Goal: Information Seeking & Learning: Learn about a topic

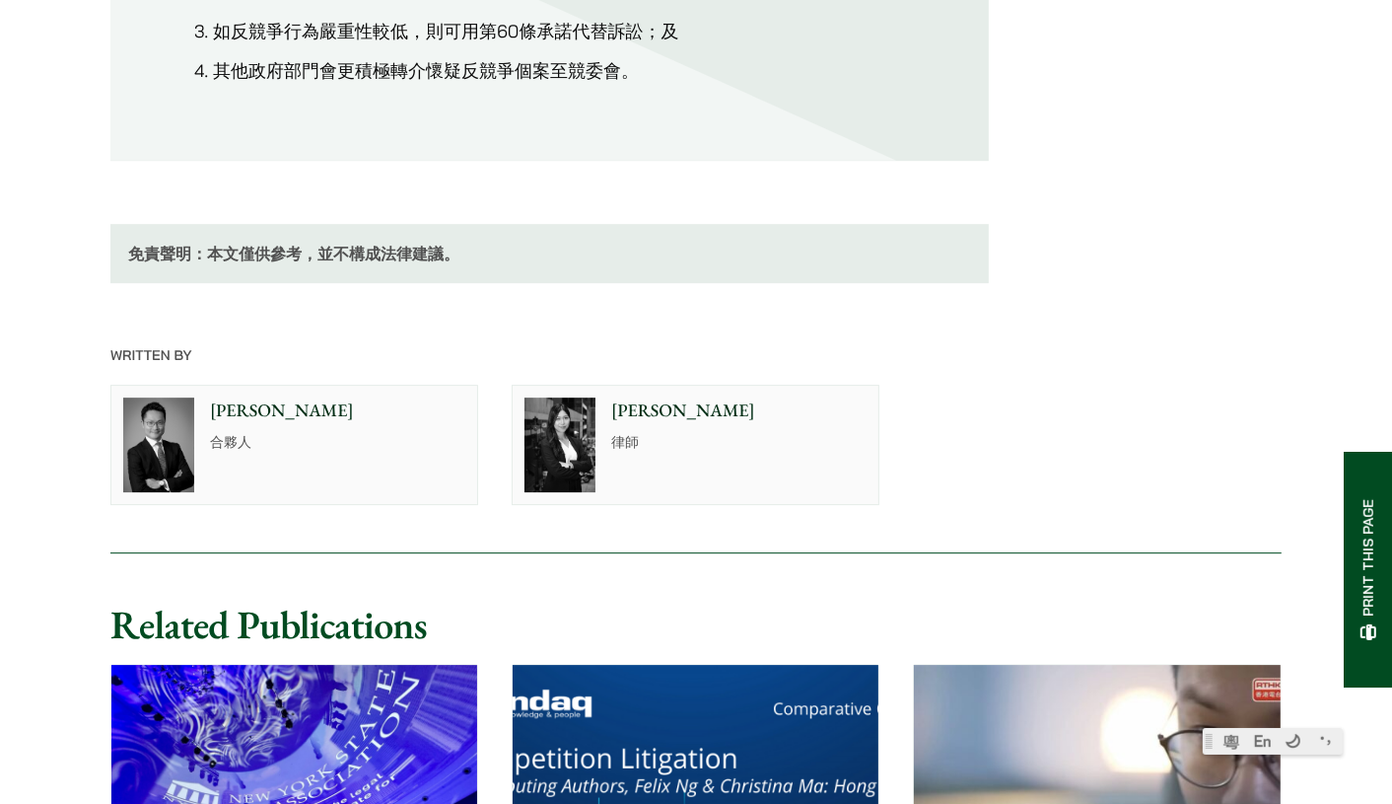
scroll to position [4930, 0]
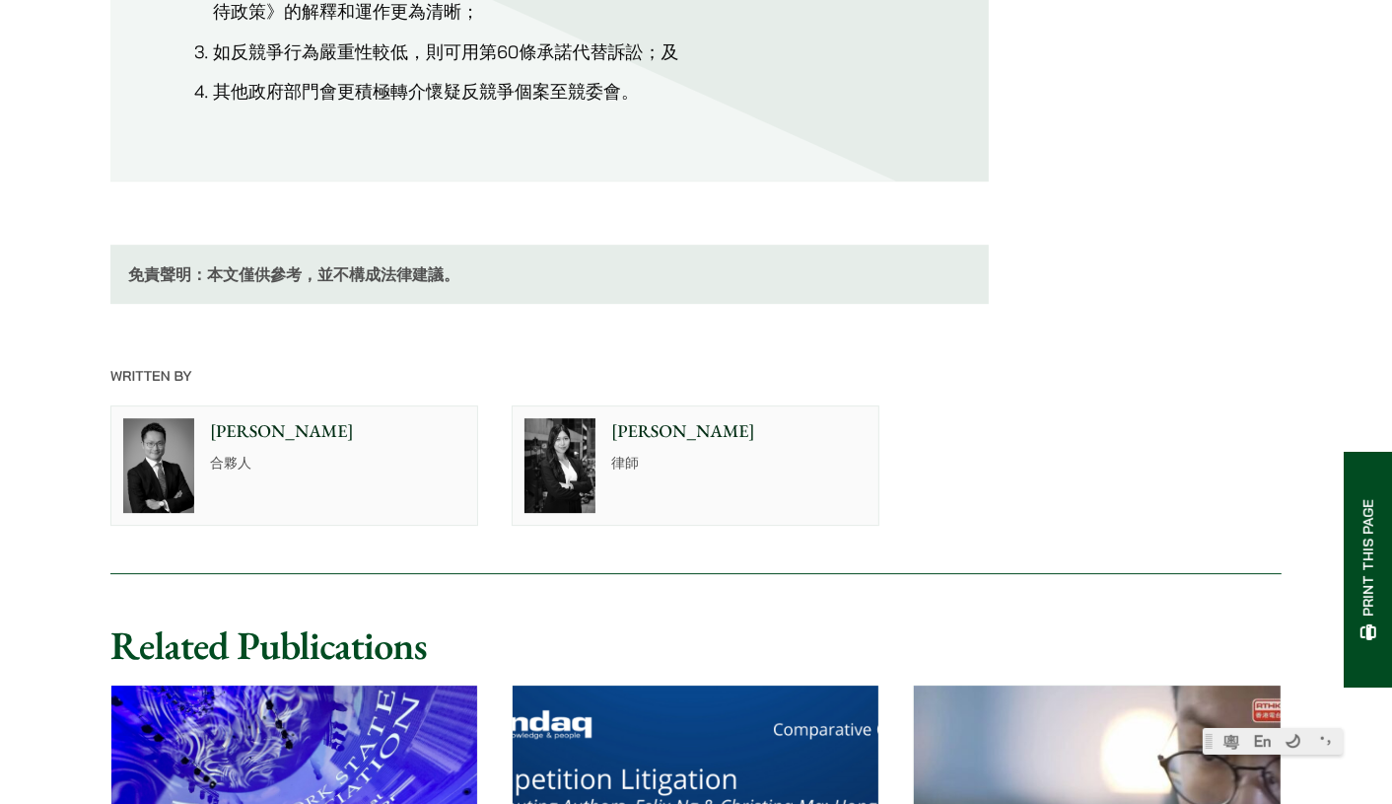
click at [668, 418] on p "林泳姍" at bounding box center [738, 431] width 255 height 27
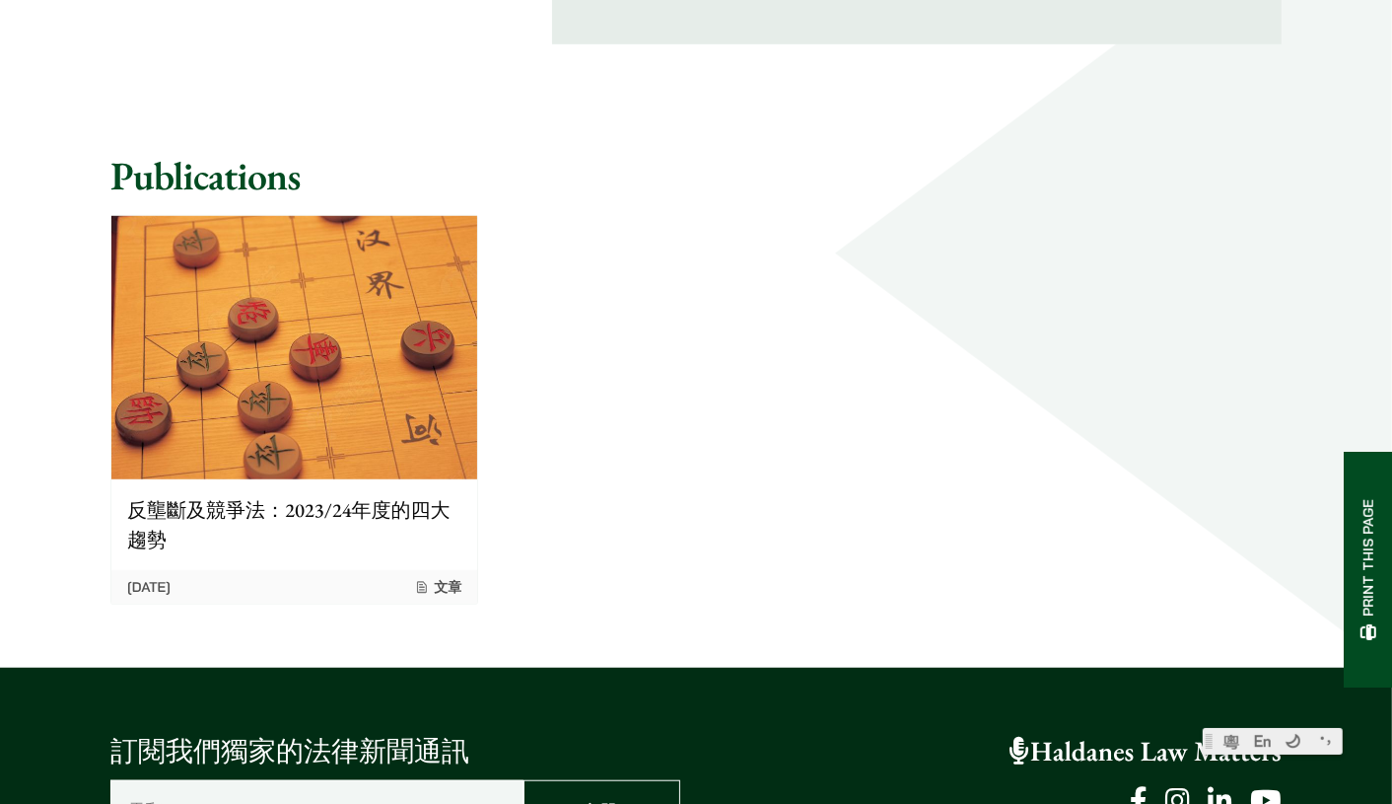
scroll to position [1096, 0]
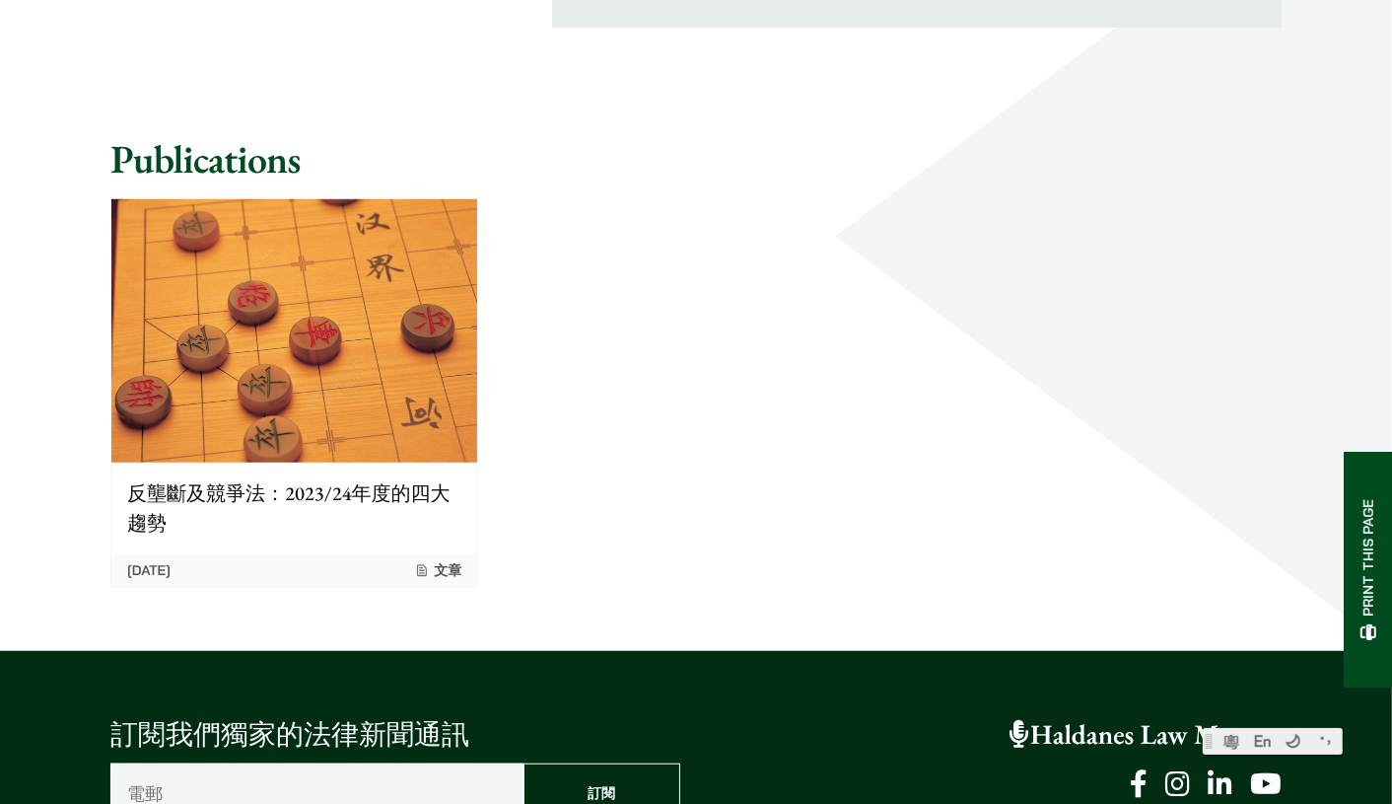
click at [372, 379] on img at bounding box center [294, 330] width 366 height 263
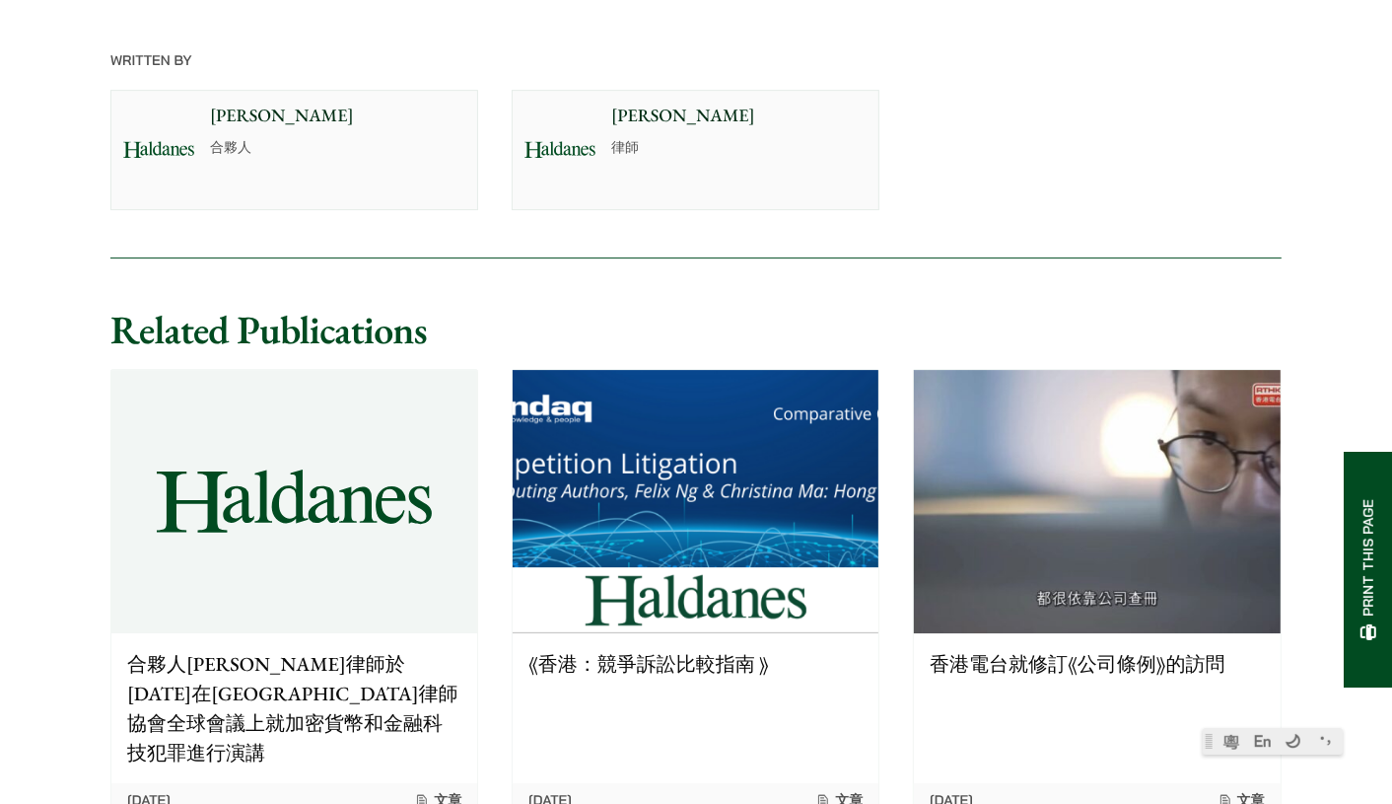
scroll to position [5259, 0]
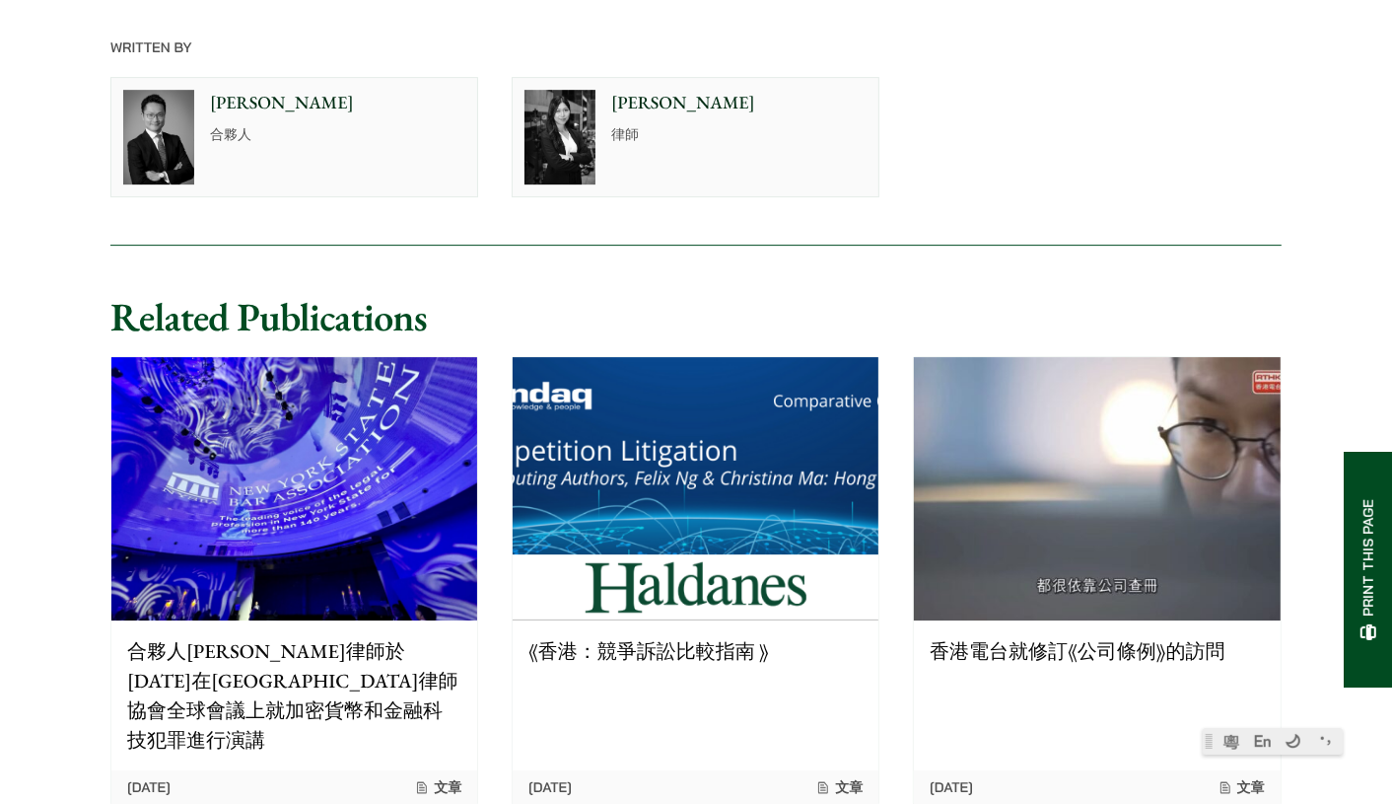
click at [1051, 646] on p "香港電台就修訂《公司條例》的訪問" at bounding box center [1097, 651] width 334 height 30
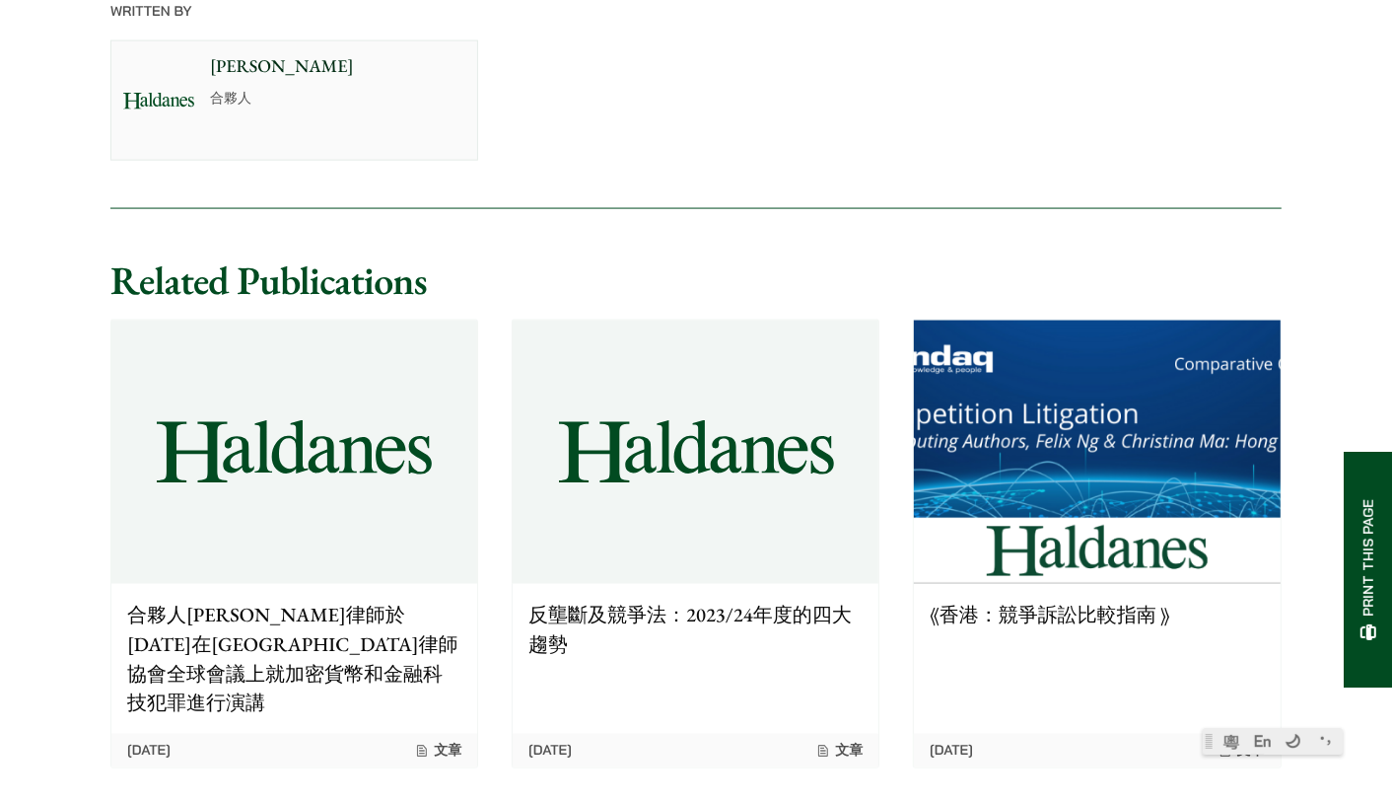
scroll to position [2519, 0]
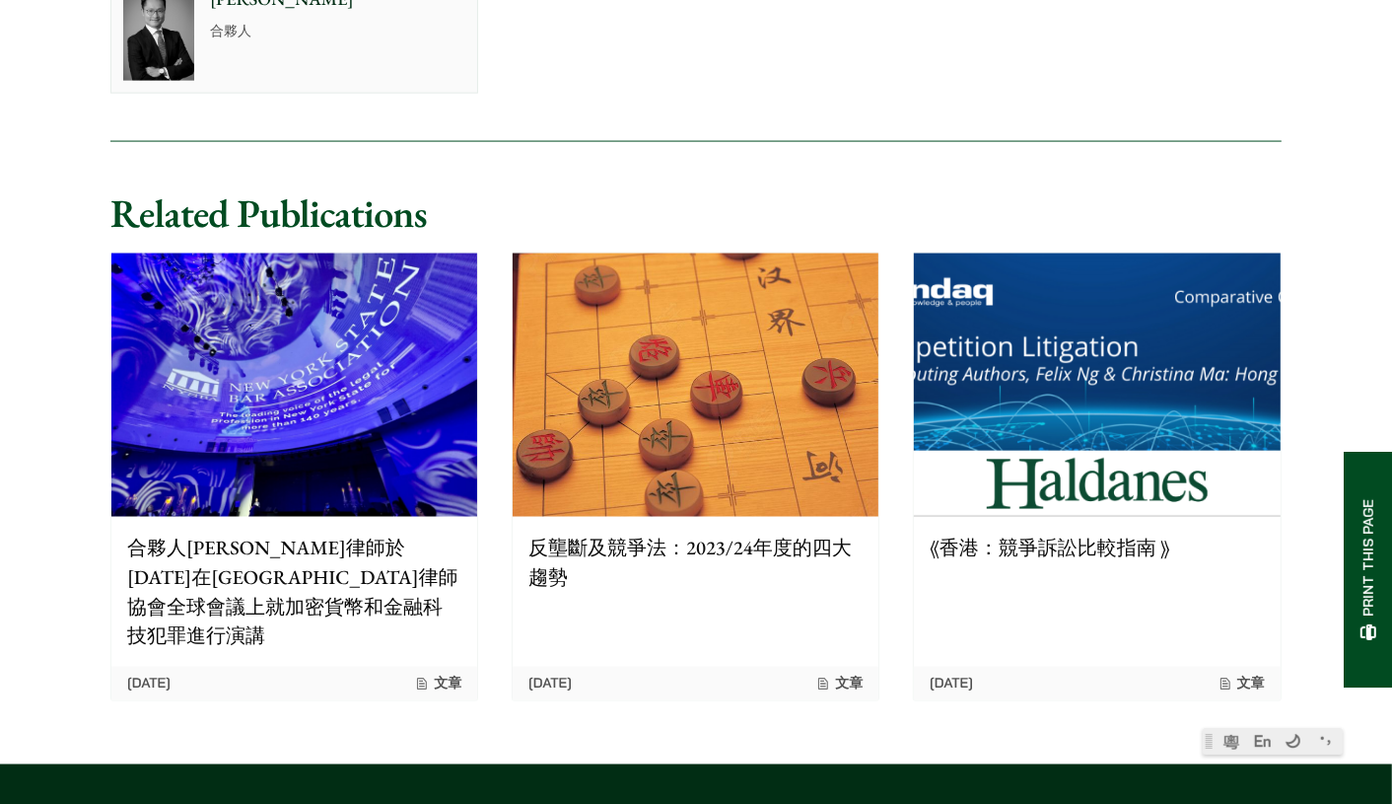
drag, startPoint x: 0, startPoint y: 0, endPoint x: 1051, endPoint y: 631, distance: 1226.0
click at [1051, 631] on link "《香港：競爭訴訟比較指南 》 27/04/2023 文章" at bounding box center [1097, 476] width 368 height 449
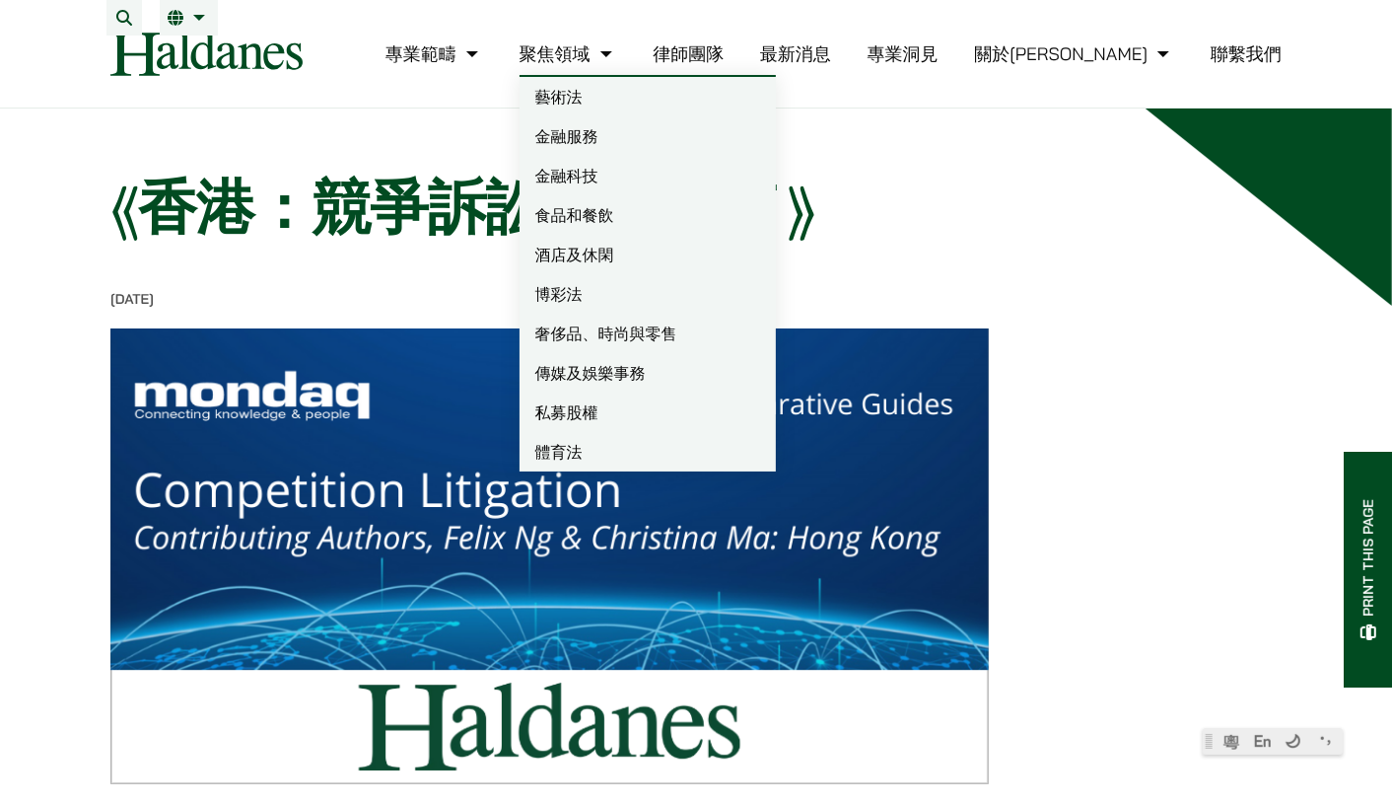
click at [671, 113] on link "藝術法" at bounding box center [648, 96] width 256 height 39
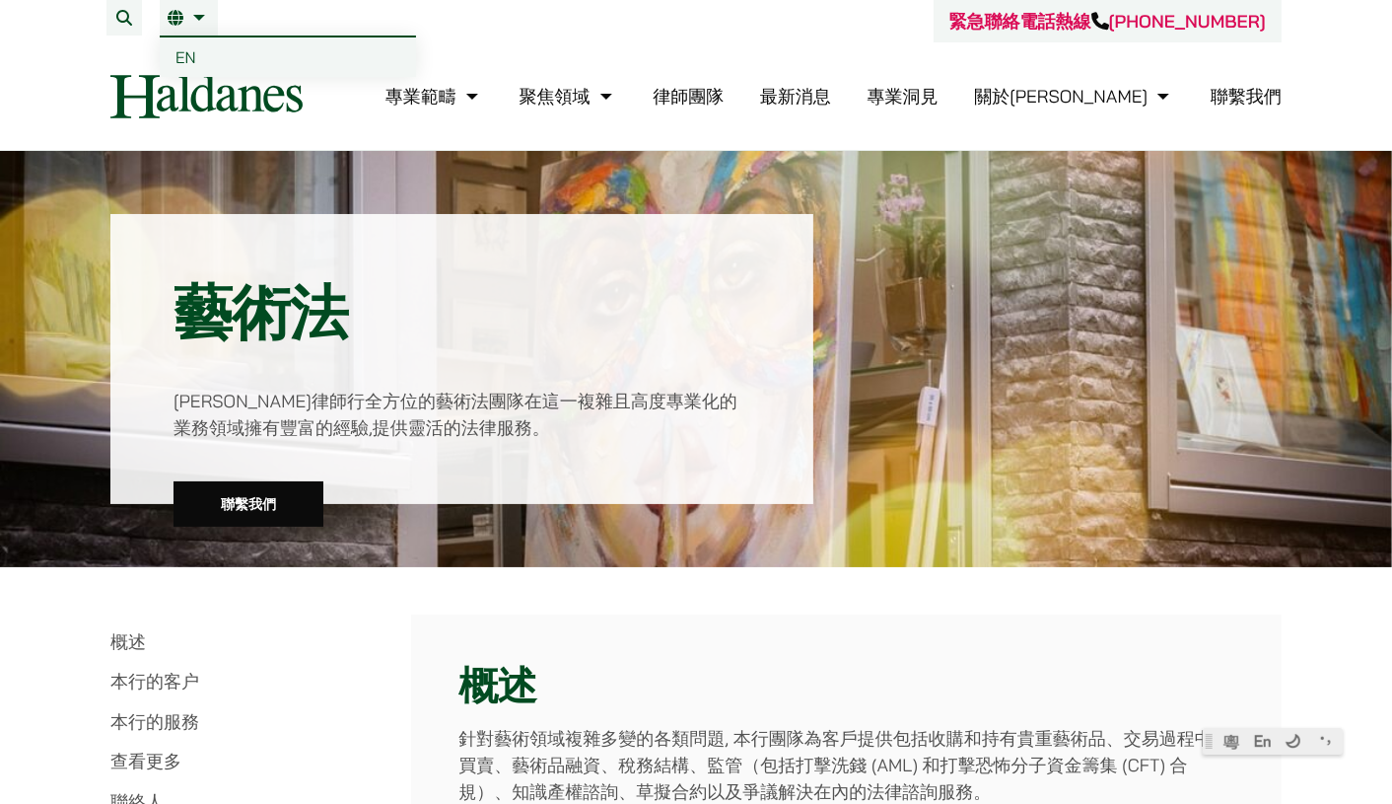
click at [187, 24] on link "繁" at bounding box center [189, 18] width 42 height 16
click at [184, 53] on span "EN" at bounding box center [186, 57] width 21 height 20
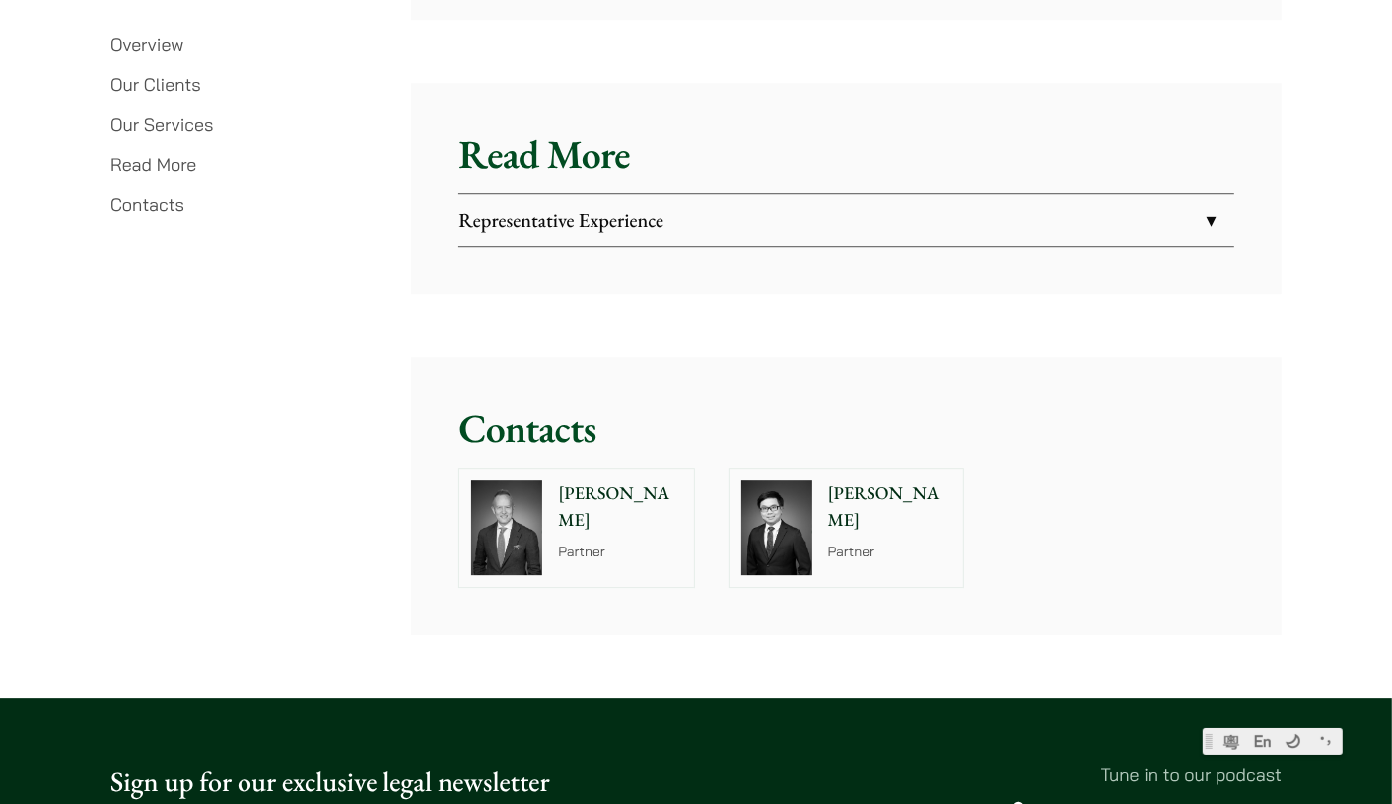
scroll to position [4930, 0]
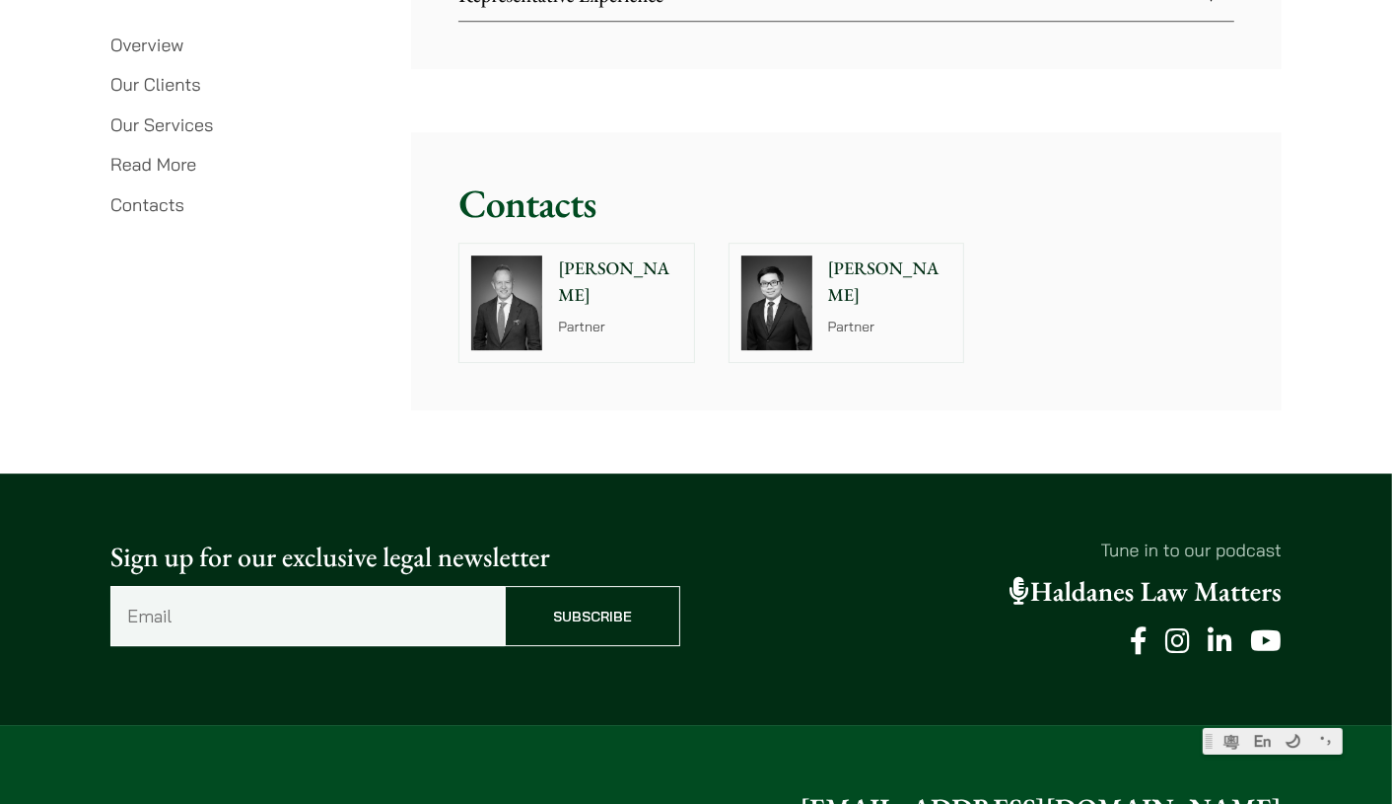
click at [170, 83] on link "Our Clients" at bounding box center [155, 84] width 91 height 23
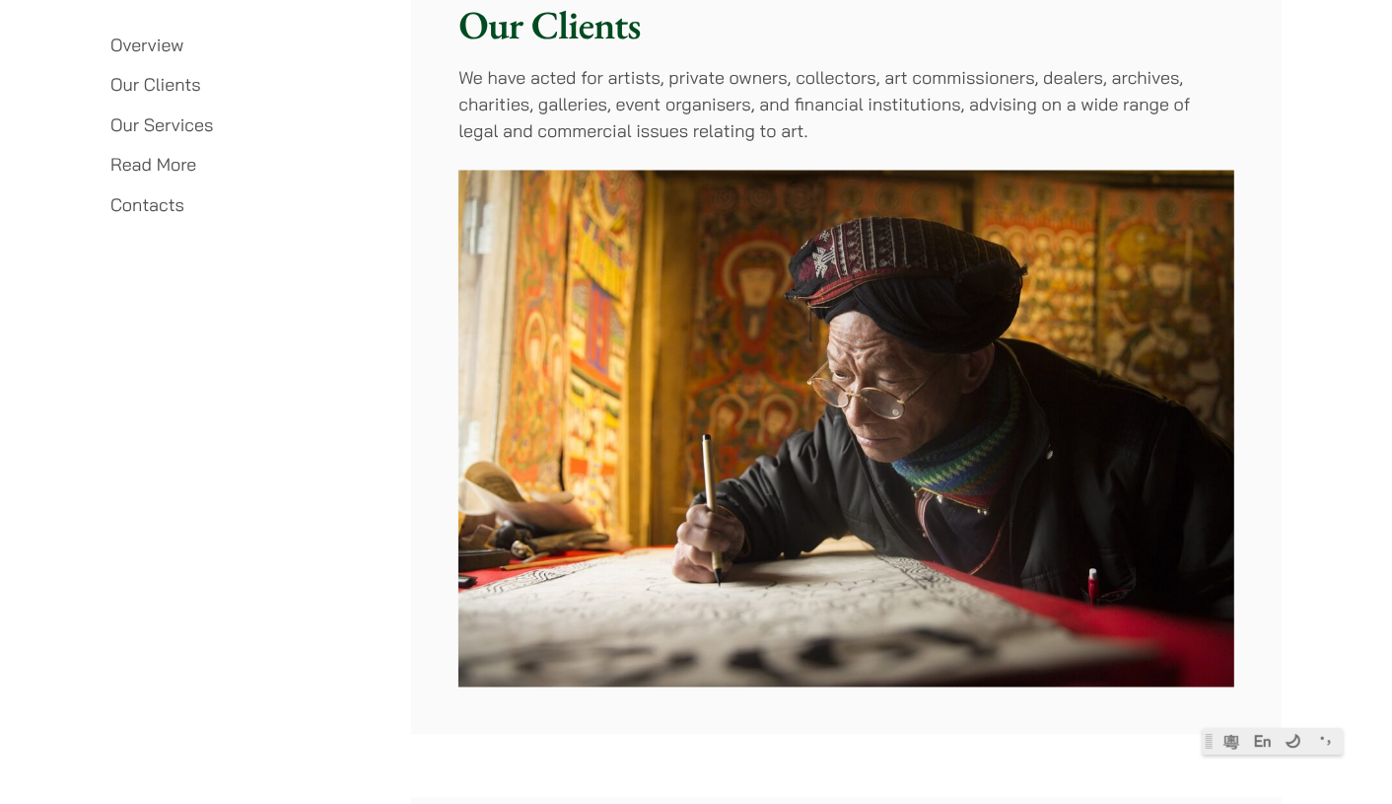
click at [156, 51] on link "Overview" at bounding box center [146, 45] width 73 height 23
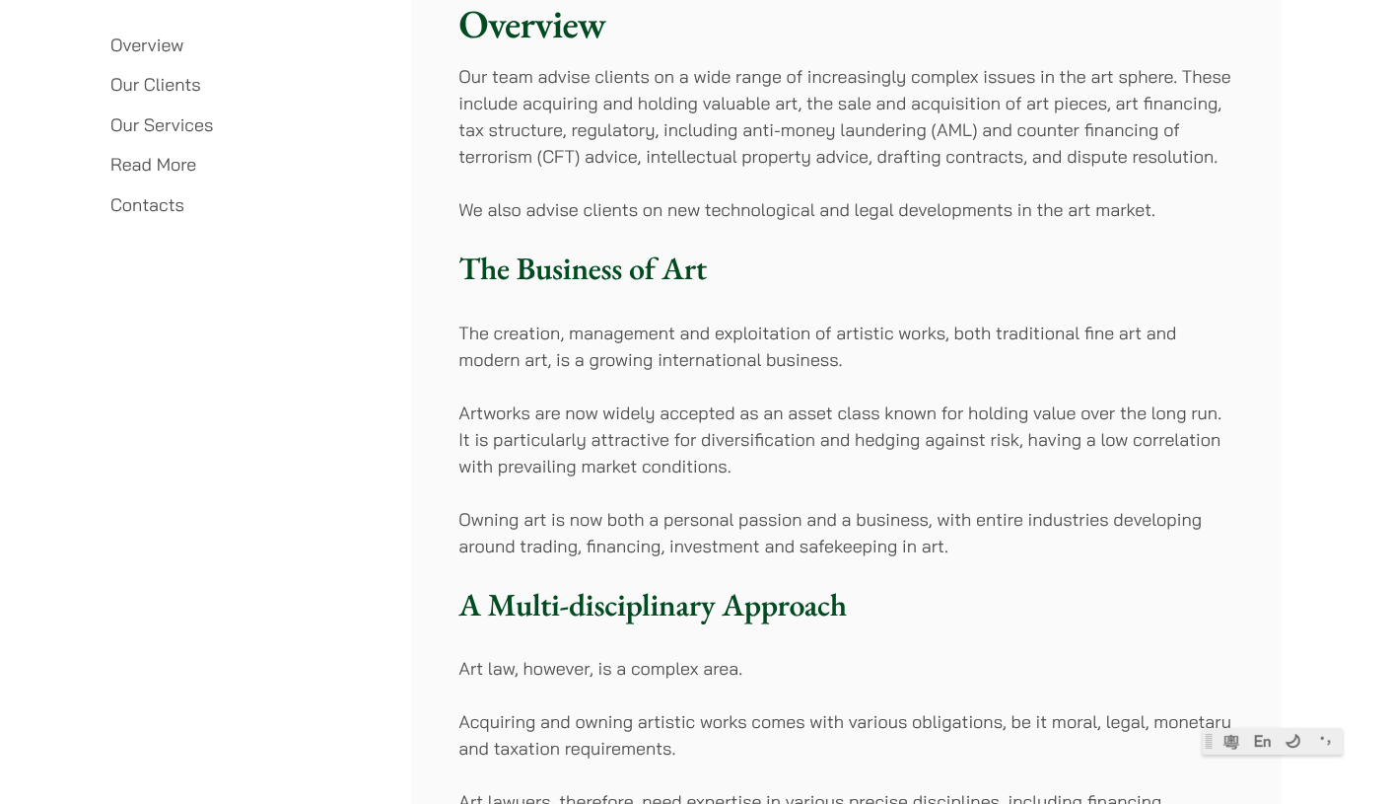
click at [168, 120] on link "Our Services" at bounding box center [161, 124] width 103 height 23
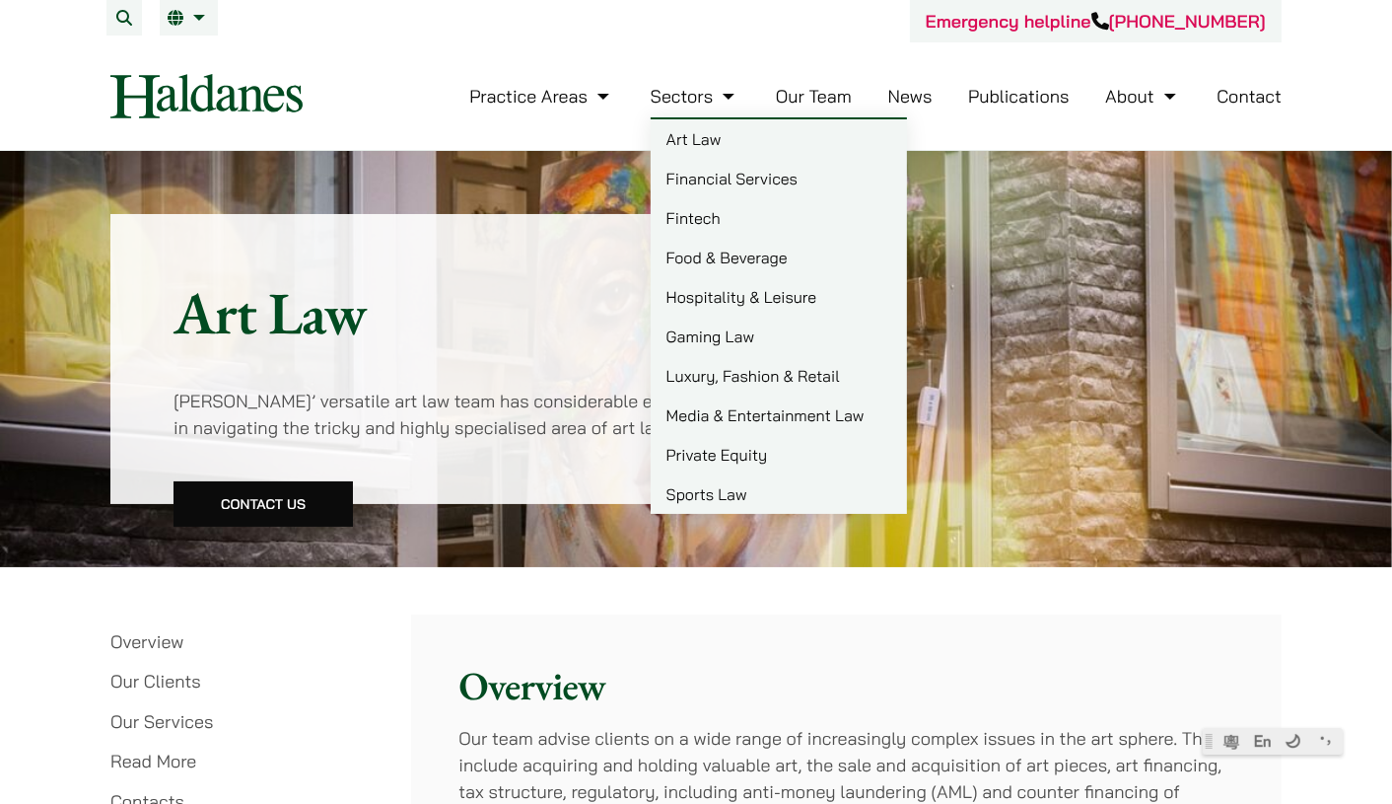
click at [701, 178] on link "Financial Services" at bounding box center [779, 178] width 256 height 39
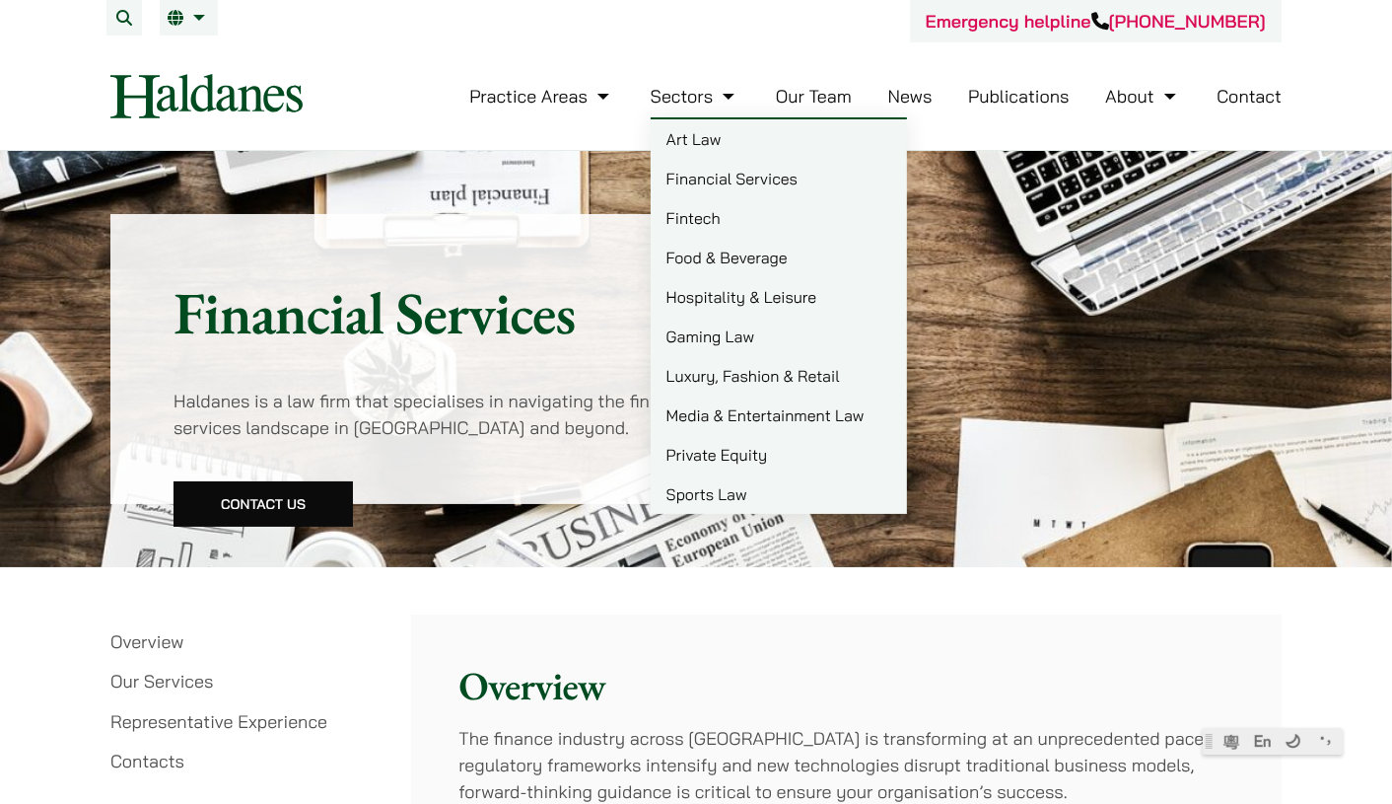
click at [700, 214] on link "Fintech" at bounding box center [779, 217] width 256 height 39
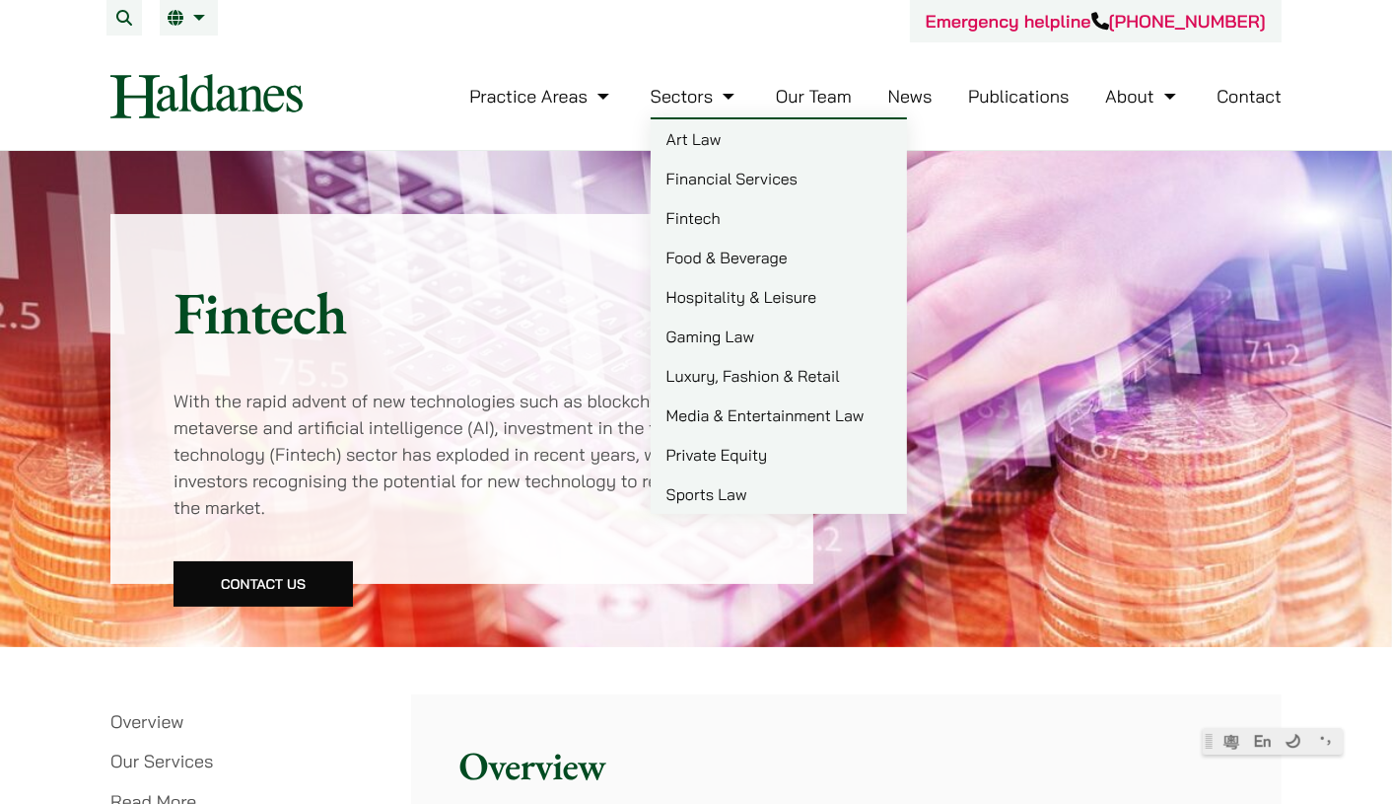
click at [710, 245] on link "Food & Beverage" at bounding box center [779, 257] width 256 height 39
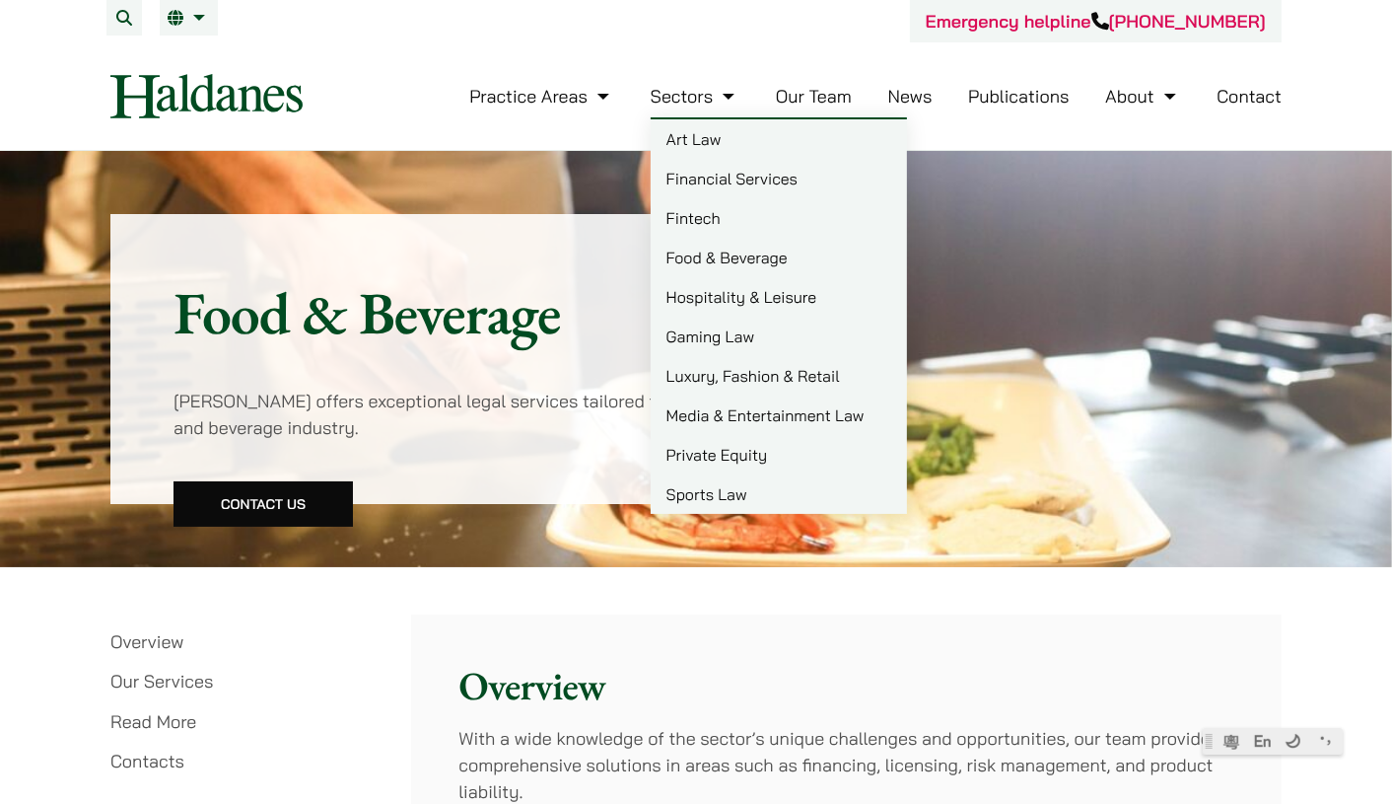
click at [711, 299] on link "Hospitality & Leisure" at bounding box center [779, 296] width 256 height 39
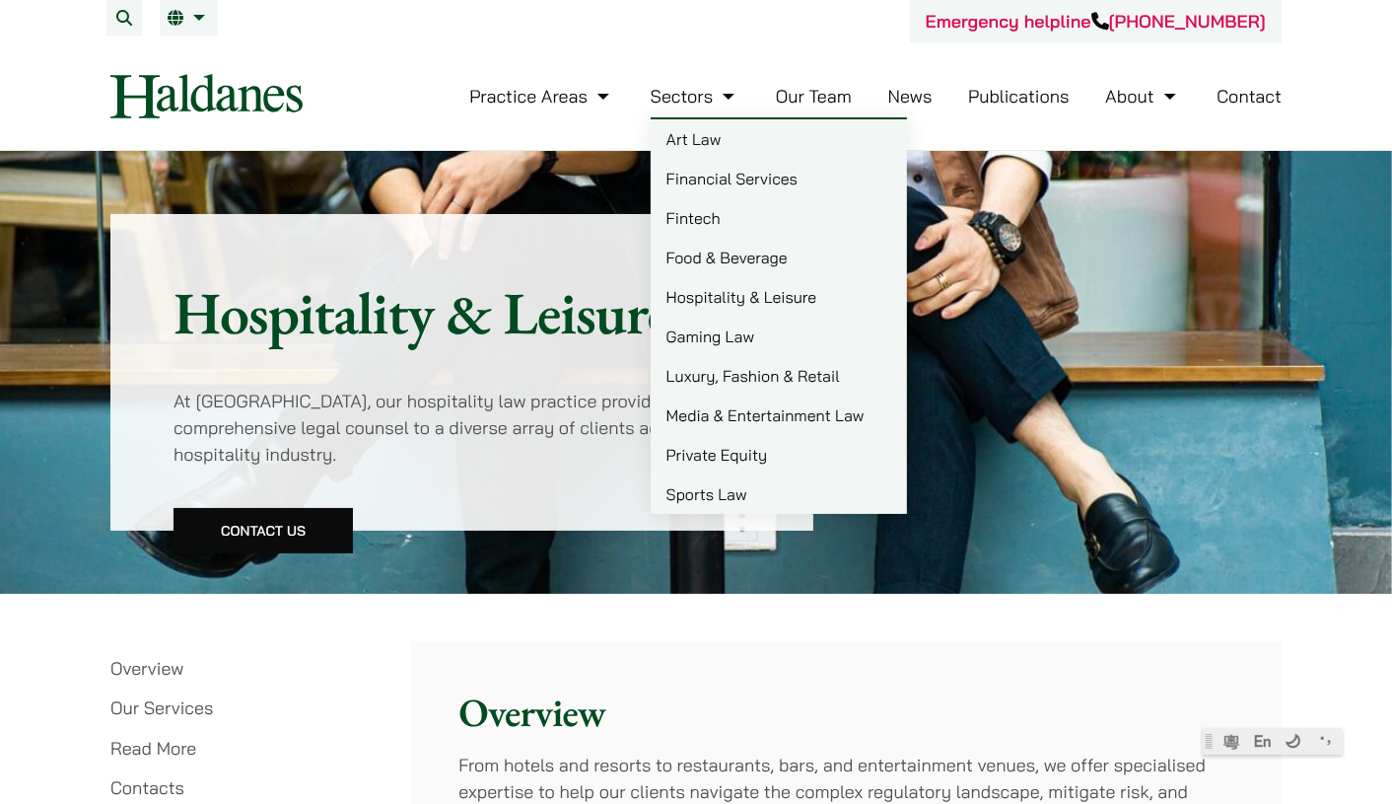
click at [704, 328] on link "Gaming Law" at bounding box center [779, 336] width 256 height 39
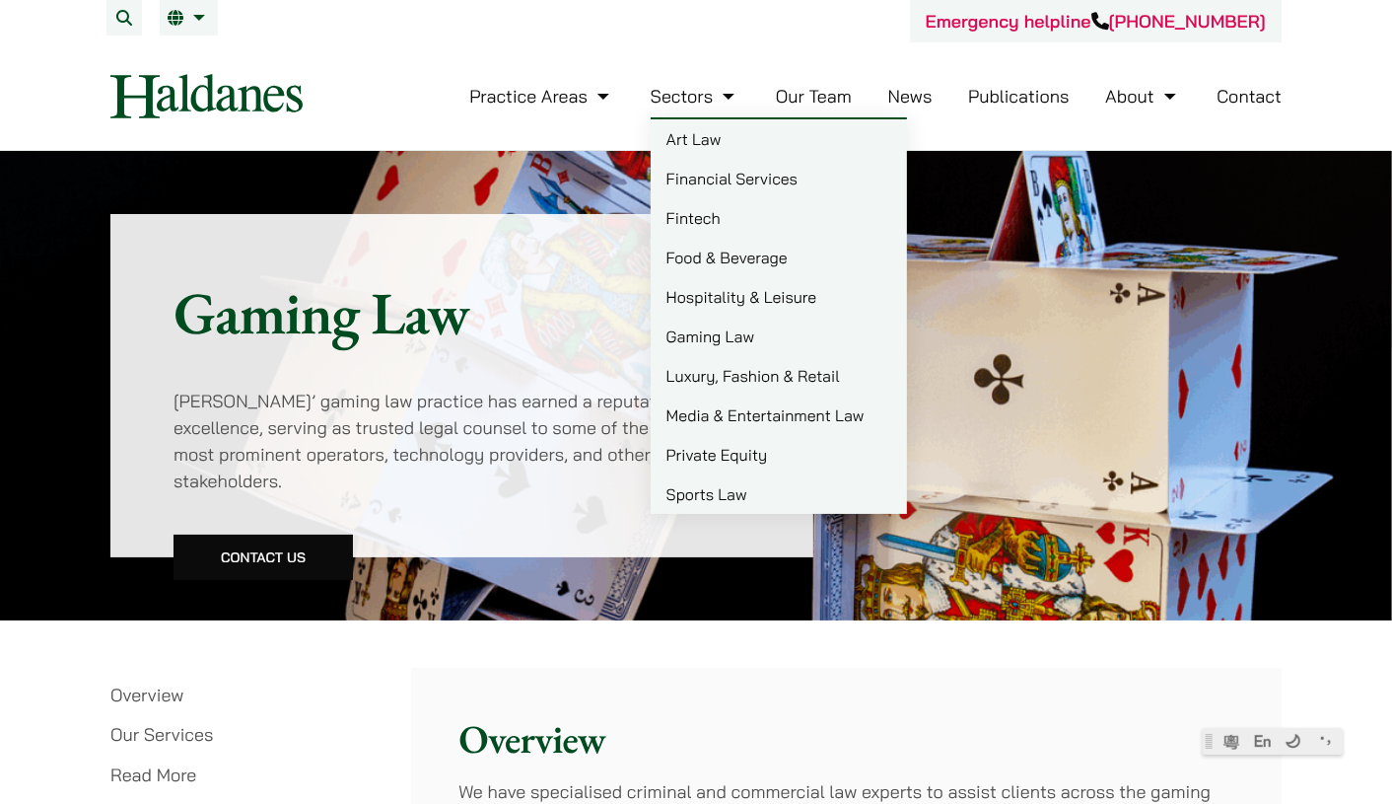
click at [688, 377] on link "Luxury, Fashion & Retail" at bounding box center [779, 375] width 256 height 39
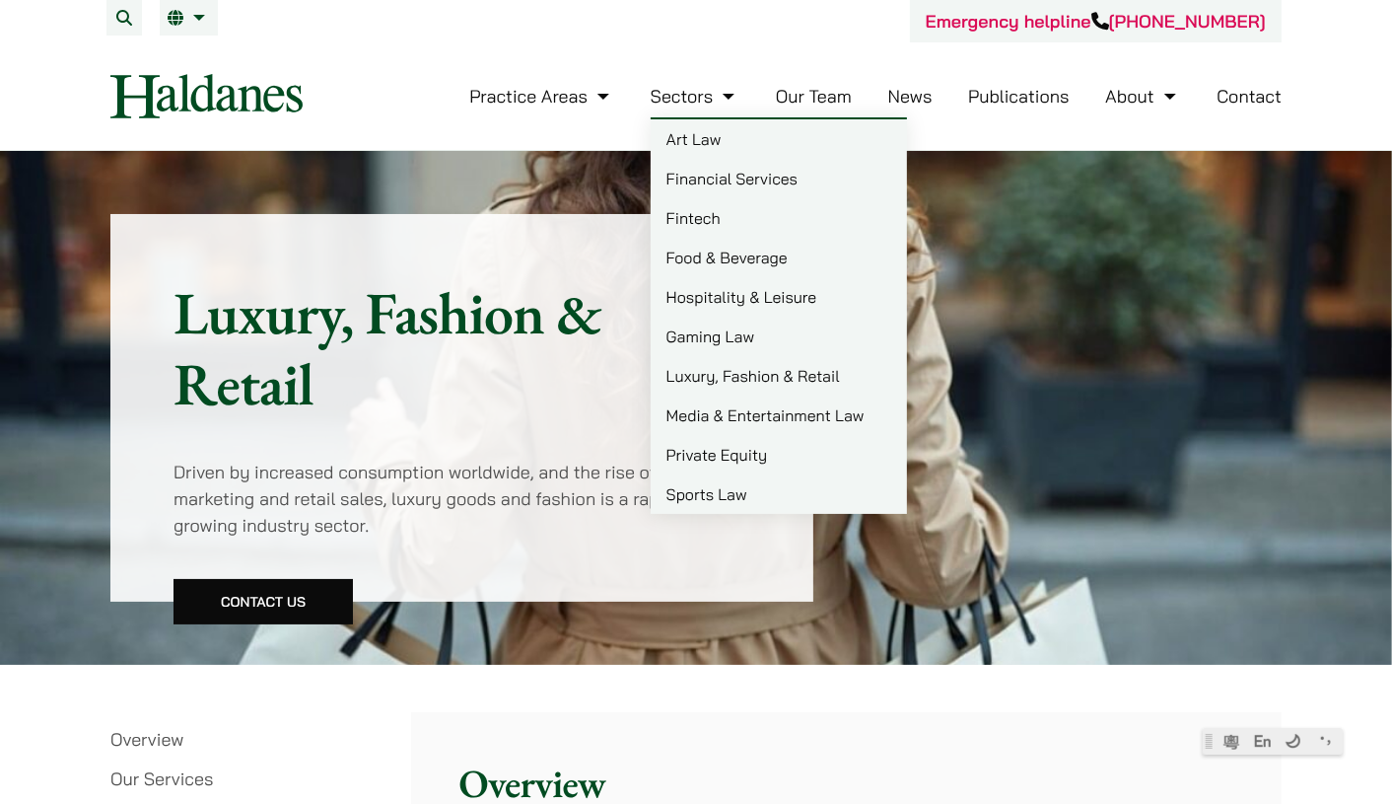
click at [714, 414] on link "Media & Entertainment Law" at bounding box center [779, 414] width 256 height 39
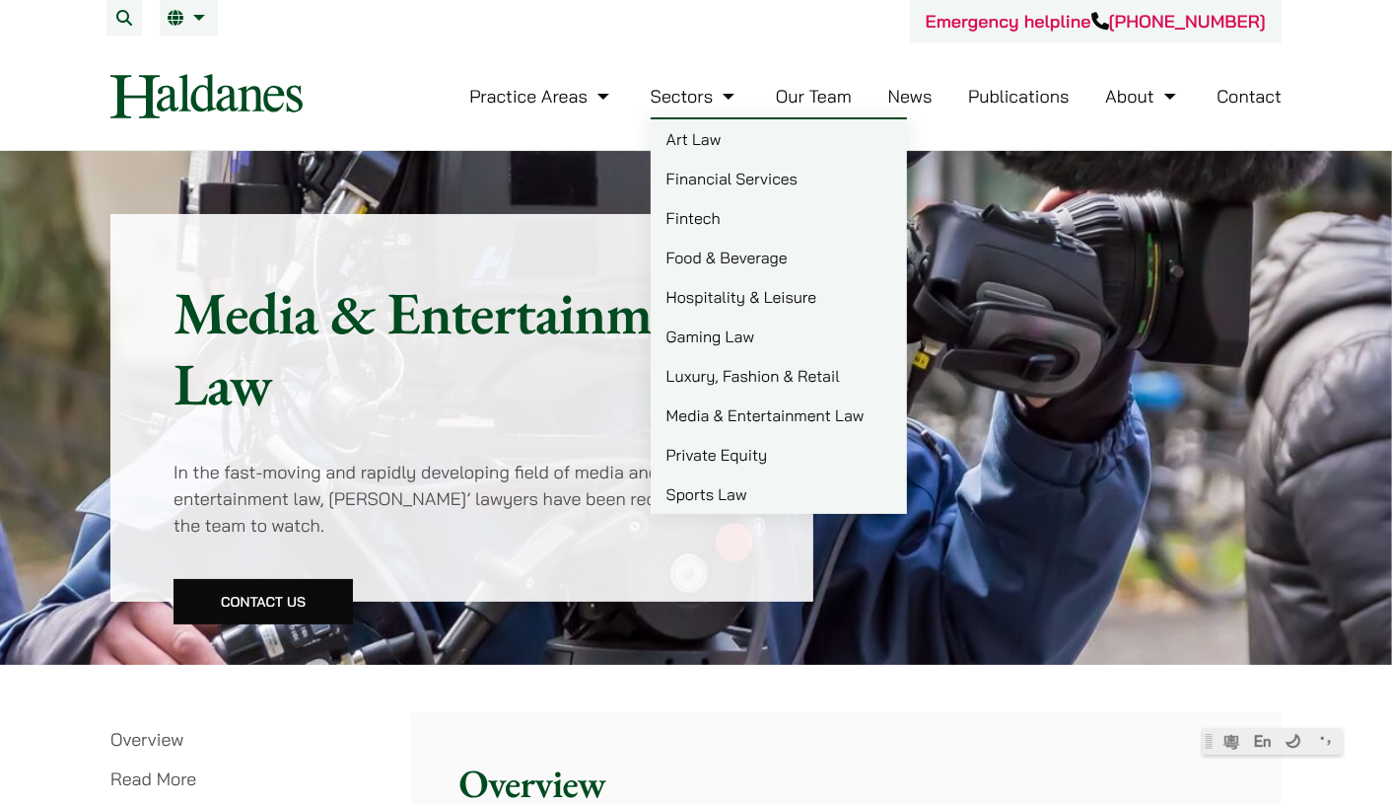
click at [743, 463] on link "Private Equity" at bounding box center [779, 454] width 256 height 39
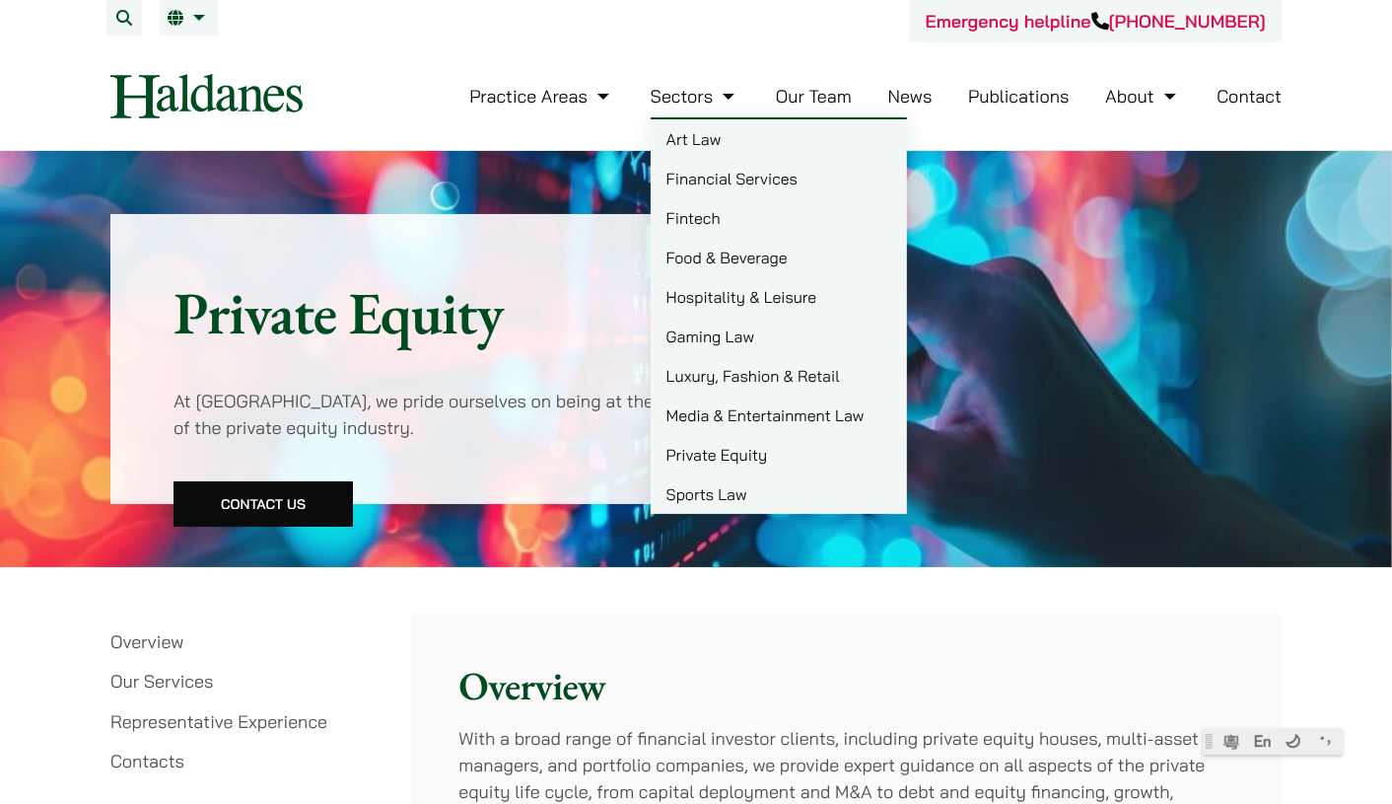
click at [738, 489] on link "Sports Law" at bounding box center [779, 493] width 256 height 39
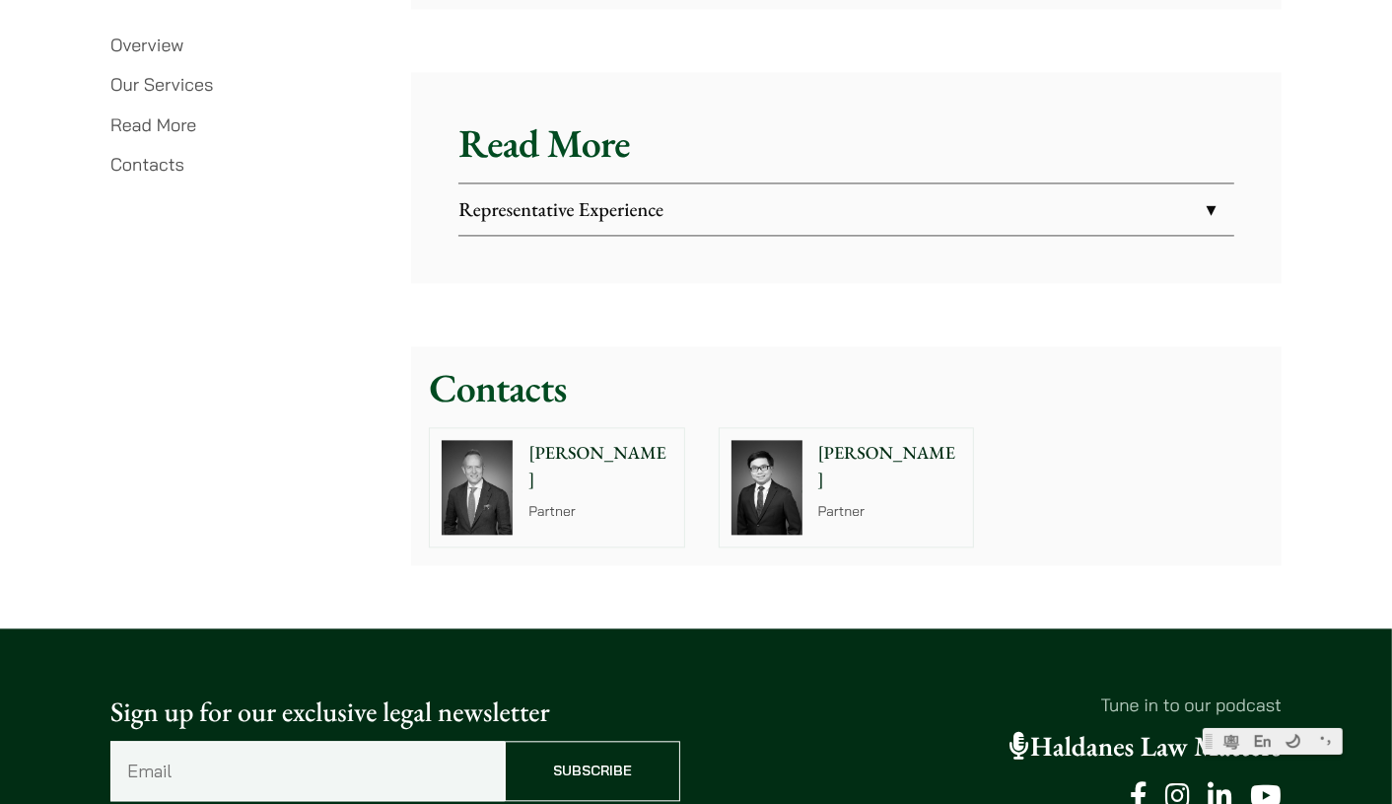
scroll to position [3437, 0]
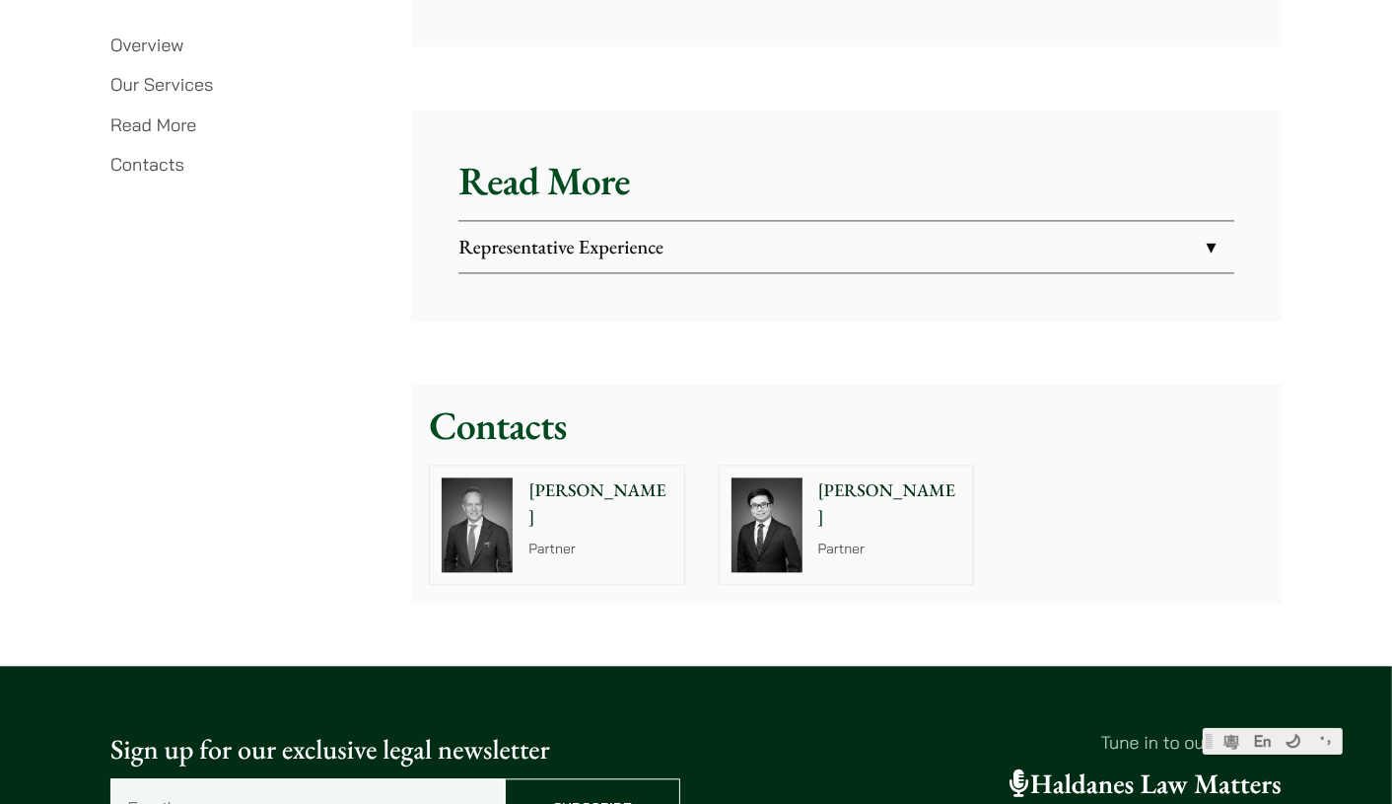
click at [876, 495] on p "[PERSON_NAME]" at bounding box center [890, 503] width 144 height 53
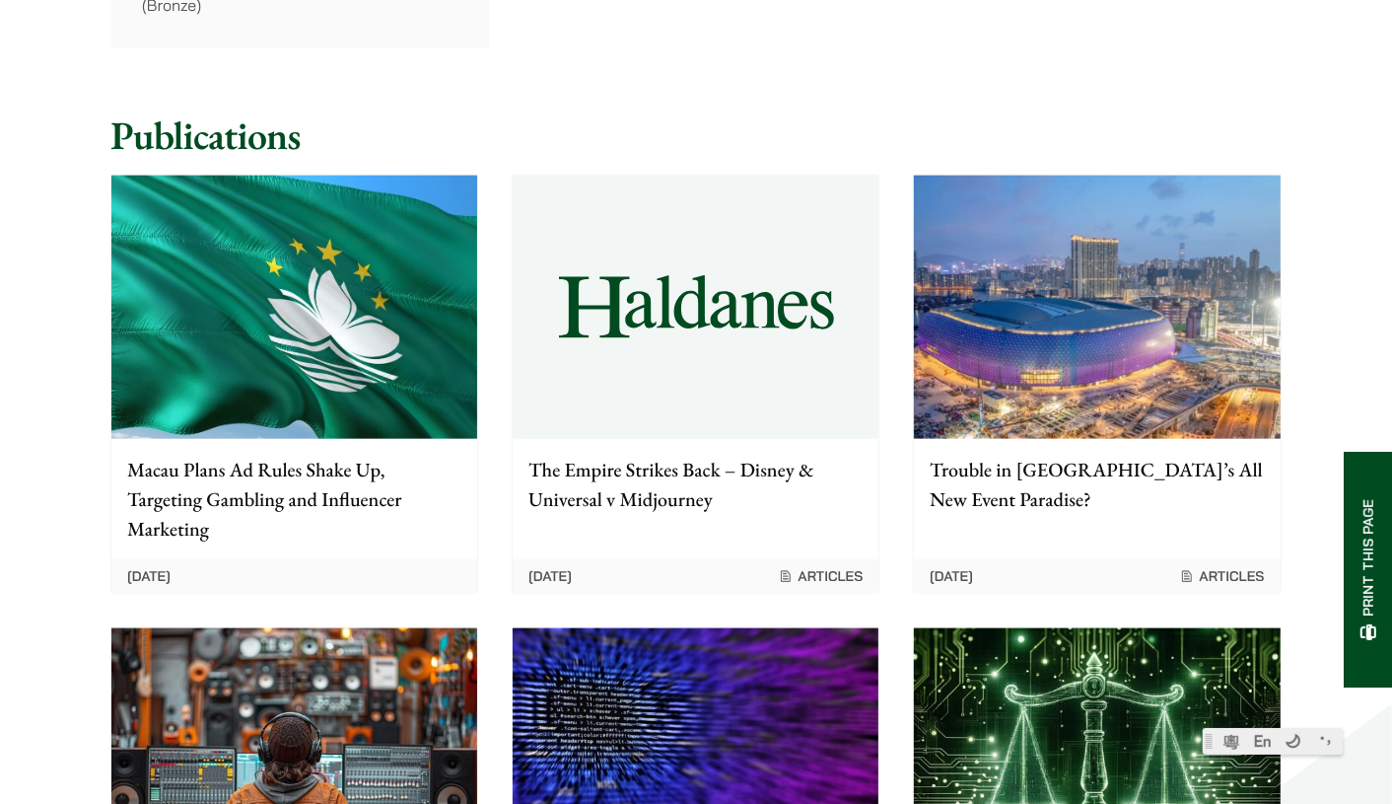
scroll to position [1752, 0]
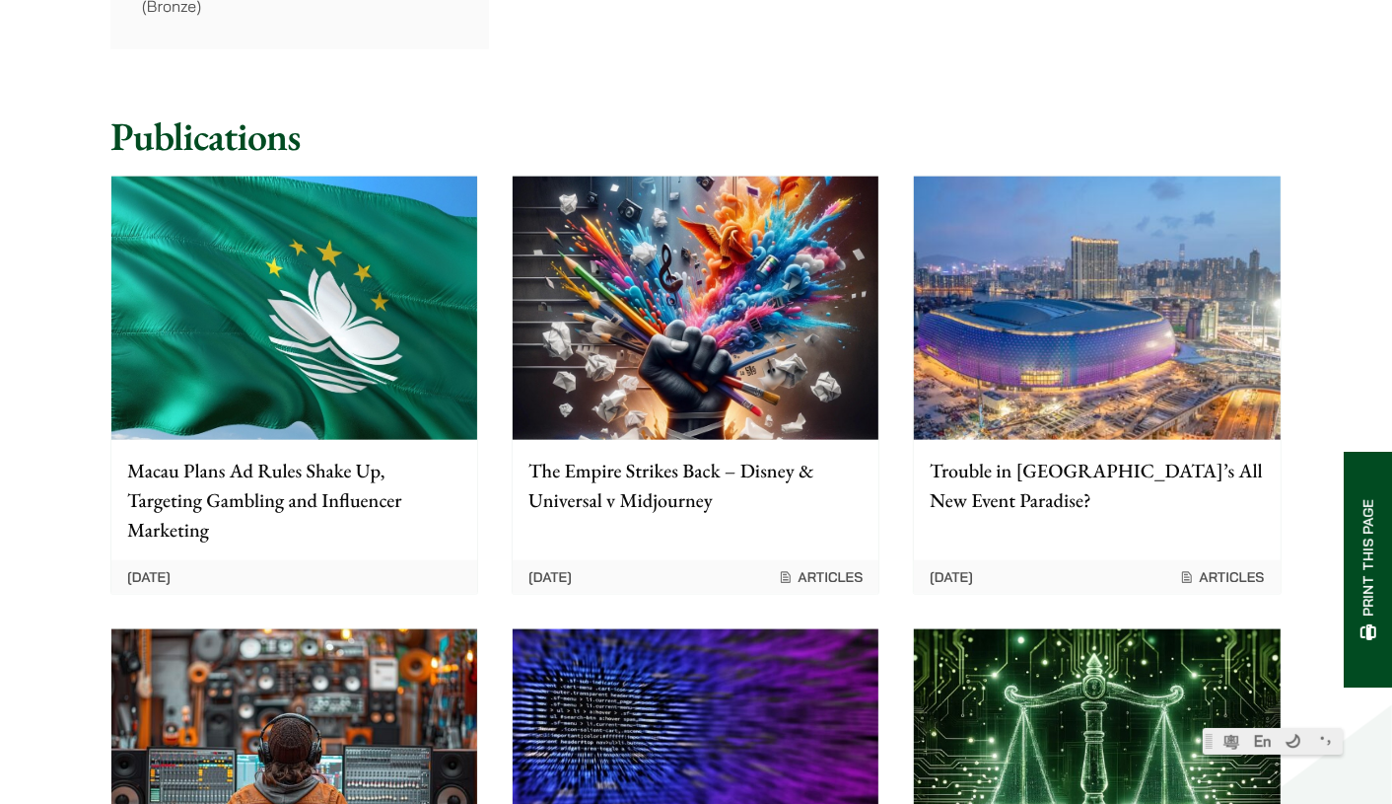
click at [357, 456] on p "Macau Plans Ad Rules Shake Up, Targeting Gambling and Influencer Marketing" at bounding box center [294, 500] width 334 height 89
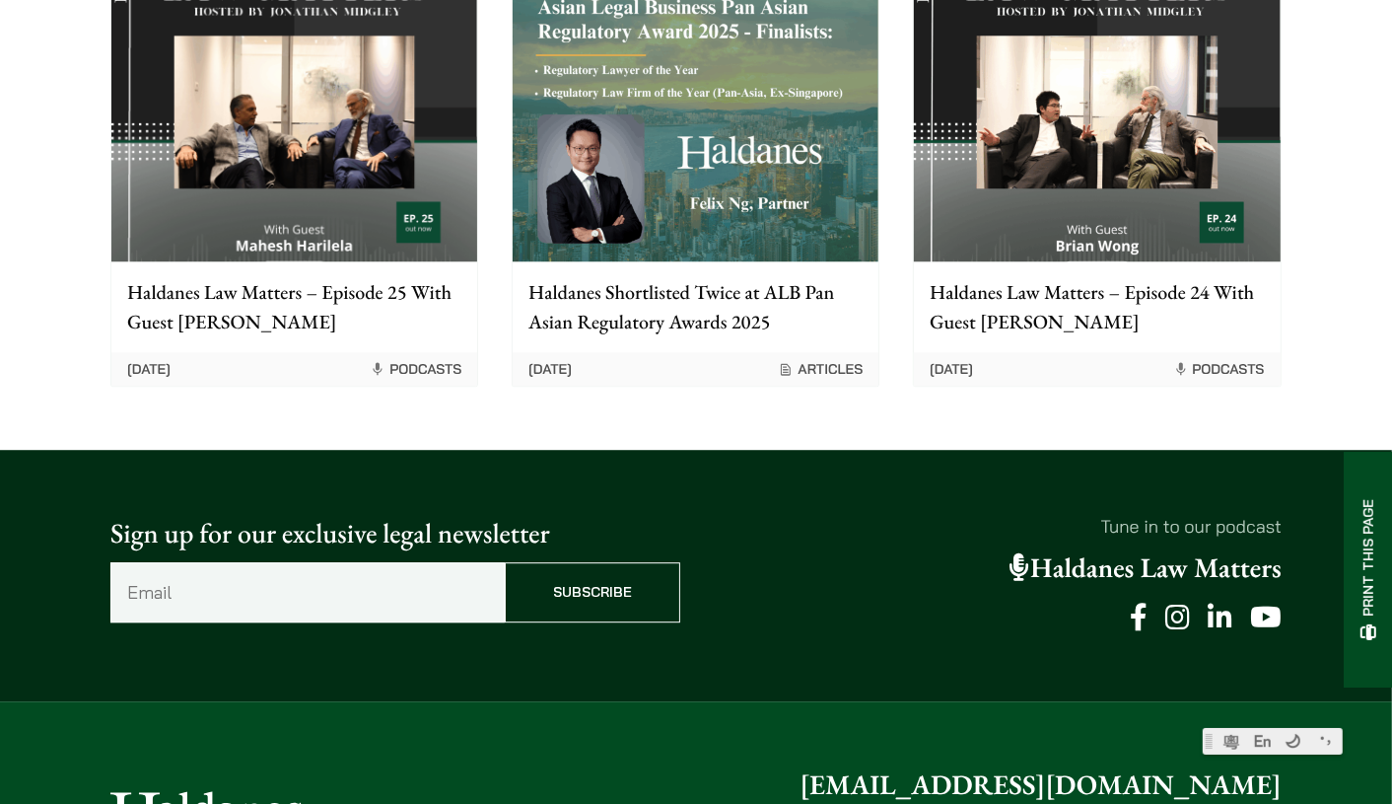
scroll to position [4382, 0]
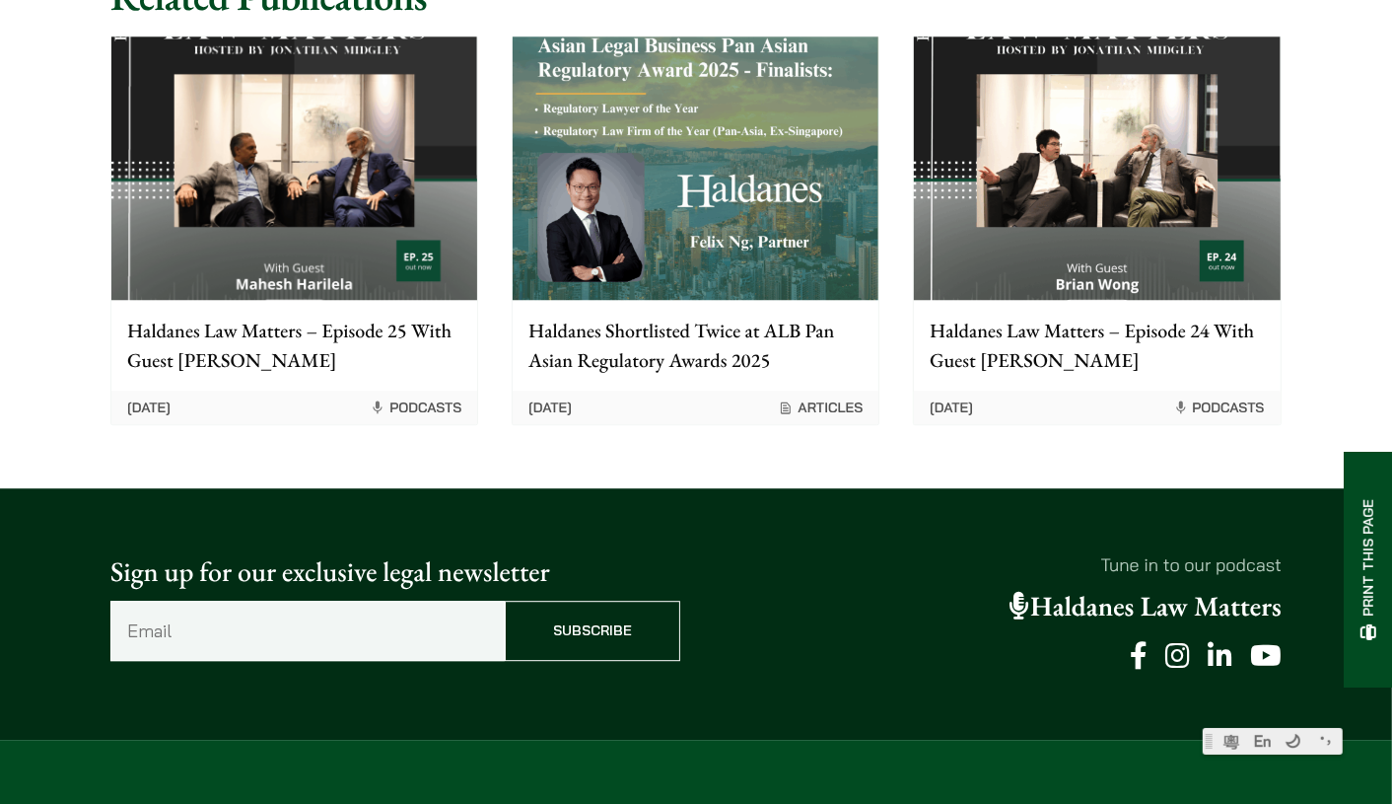
click at [1067, 327] on p "Haldanes Law Matters – Episode 24 With Guest [PERSON_NAME]" at bounding box center [1097, 345] width 334 height 59
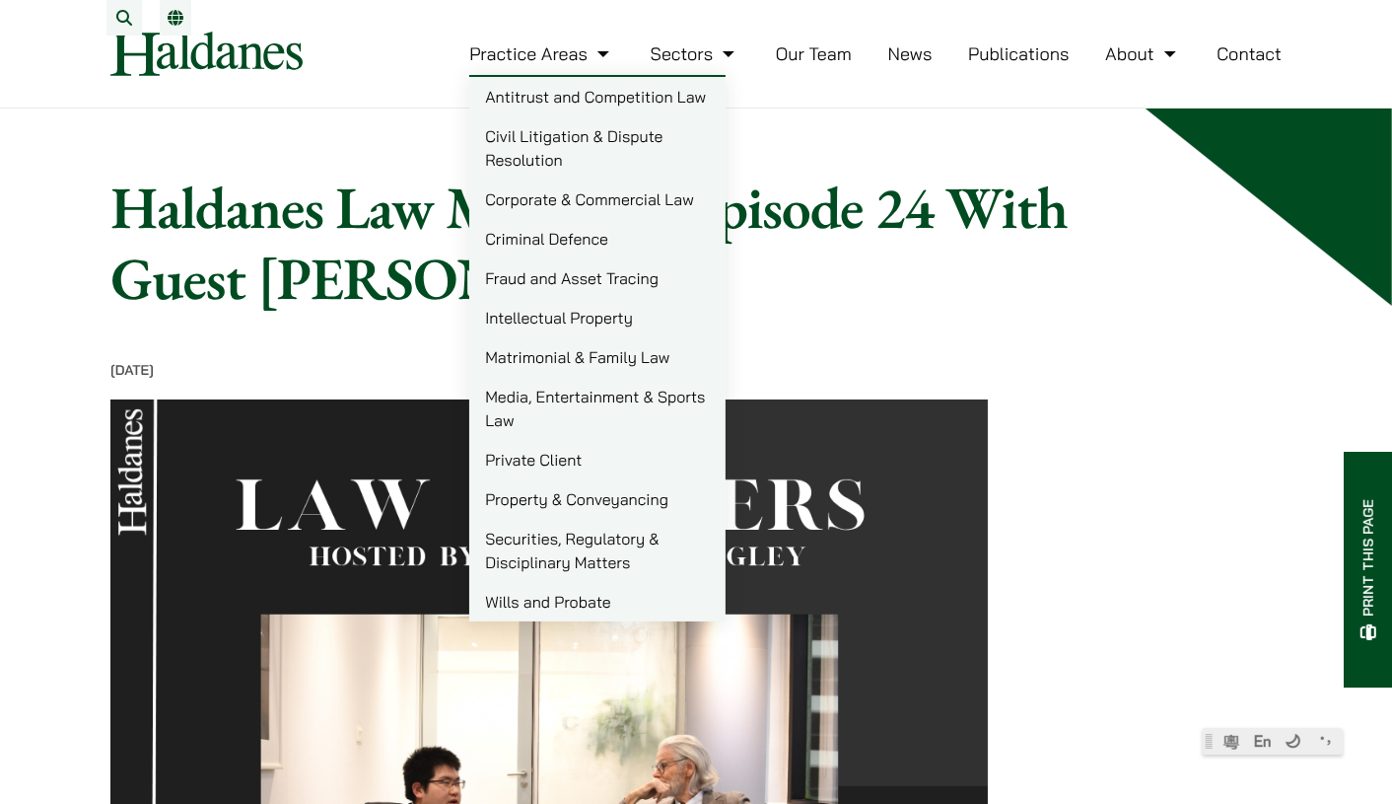
click at [595, 367] on link "Matrimonial & Family Law" at bounding box center [597, 356] width 256 height 39
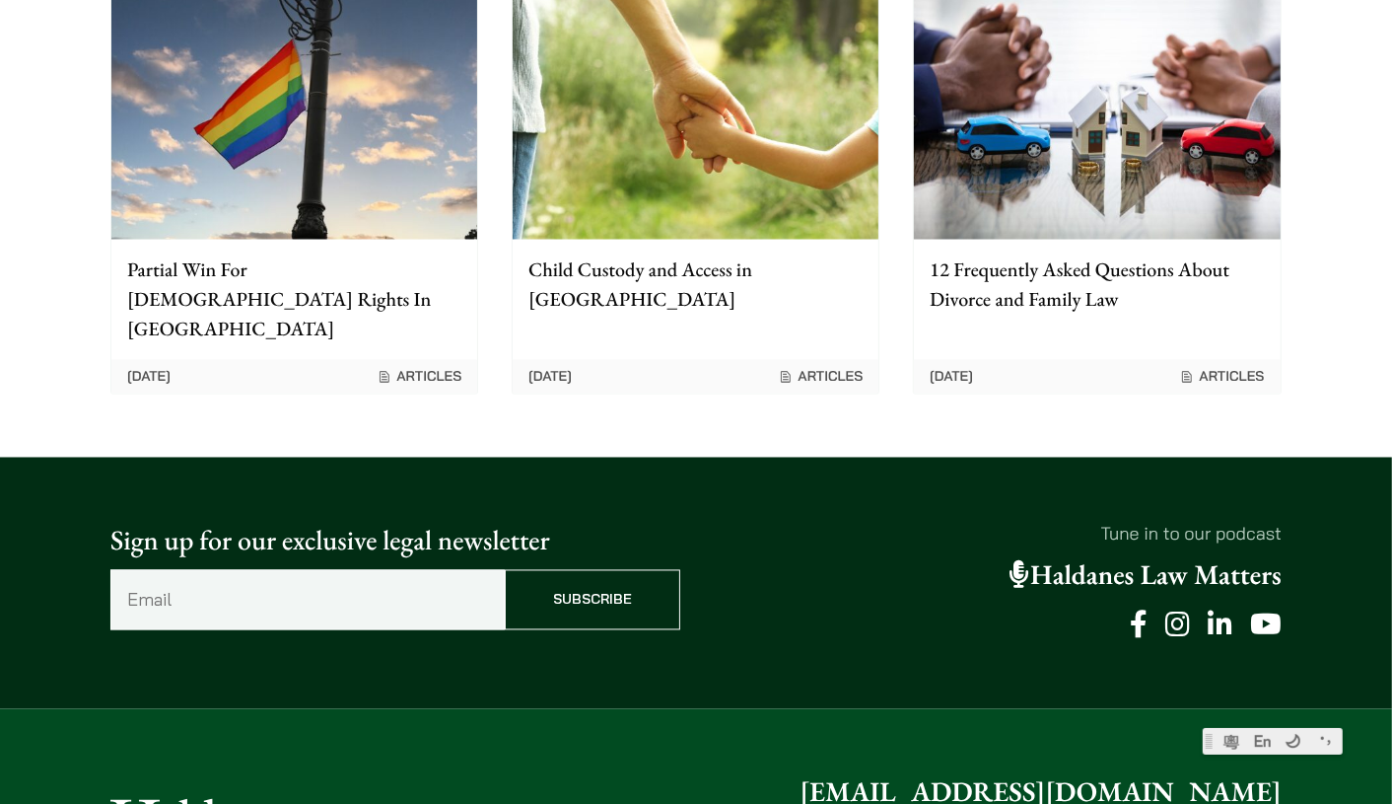
scroll to position [2848, 0]
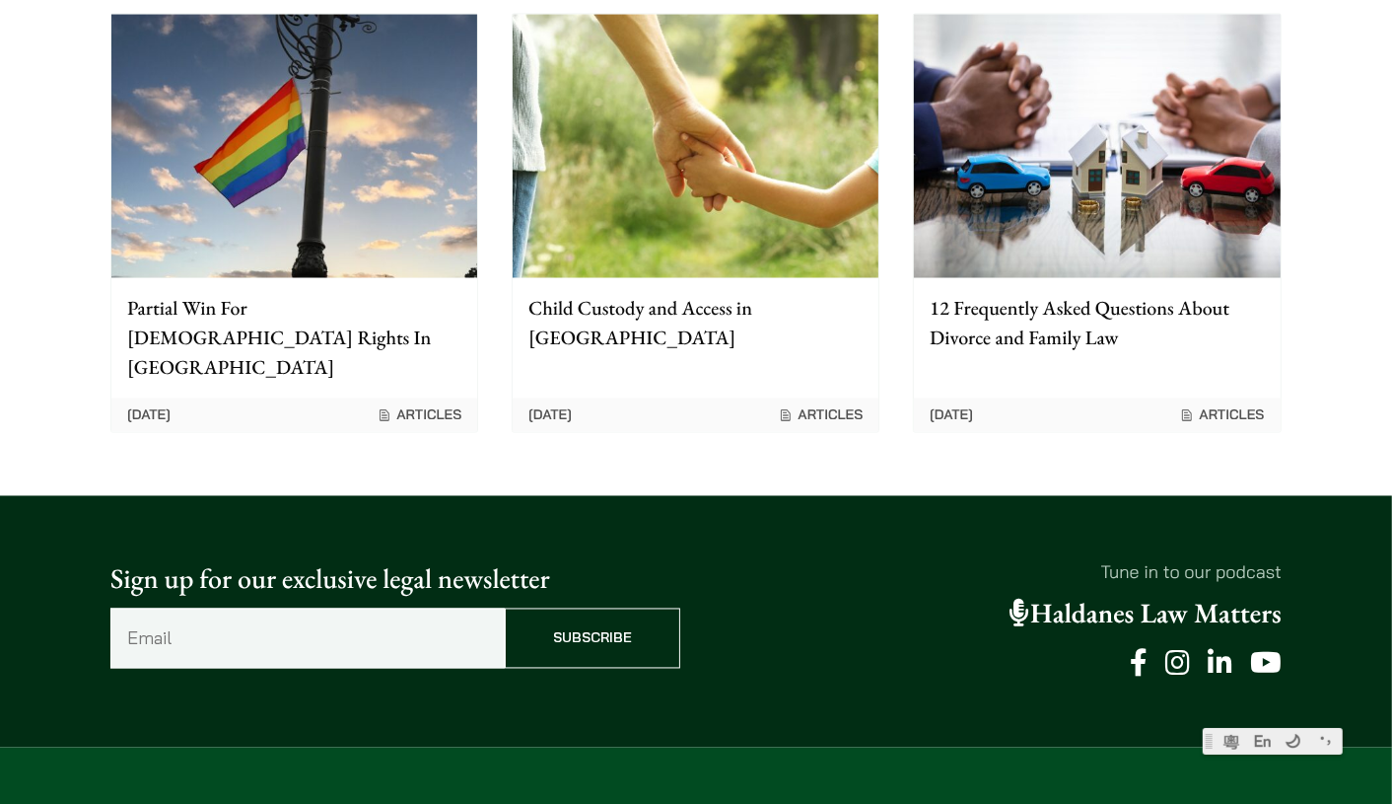
click at [676, 294] on p "Child Custody and Access in [GEOGRAPHIC_DATA]" at bounding box center [696, 323] width 334 height 59
